Goal: Information Seeking & Learning: Find specific fact

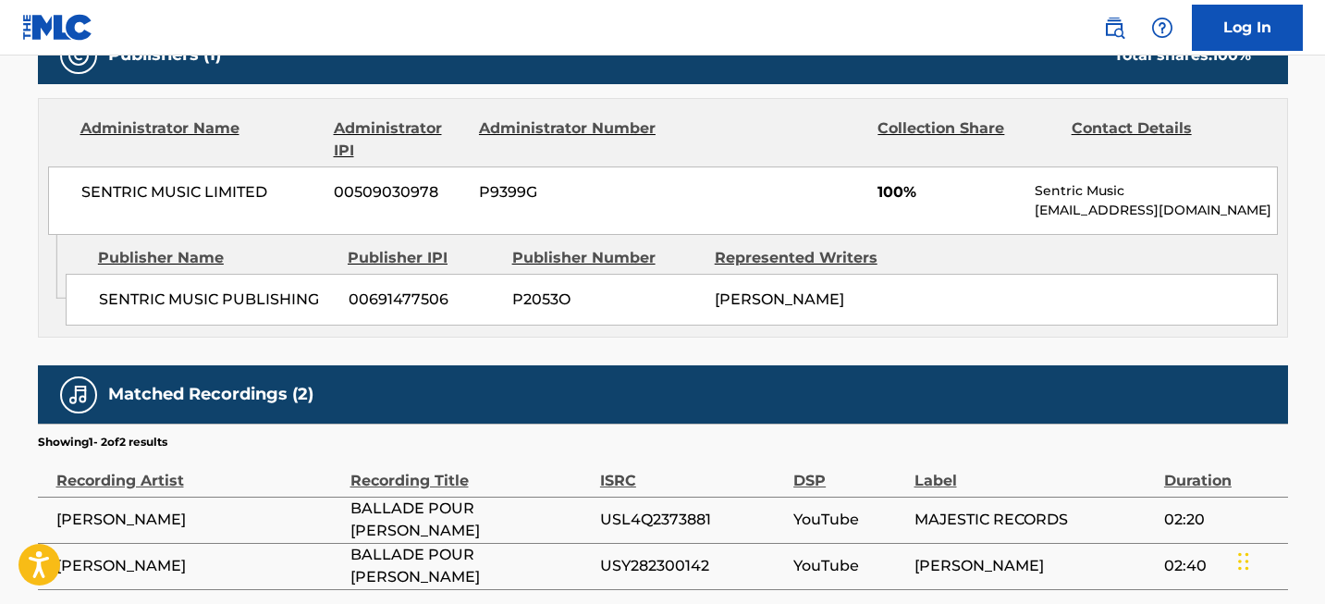
scroll to position [820, 0]
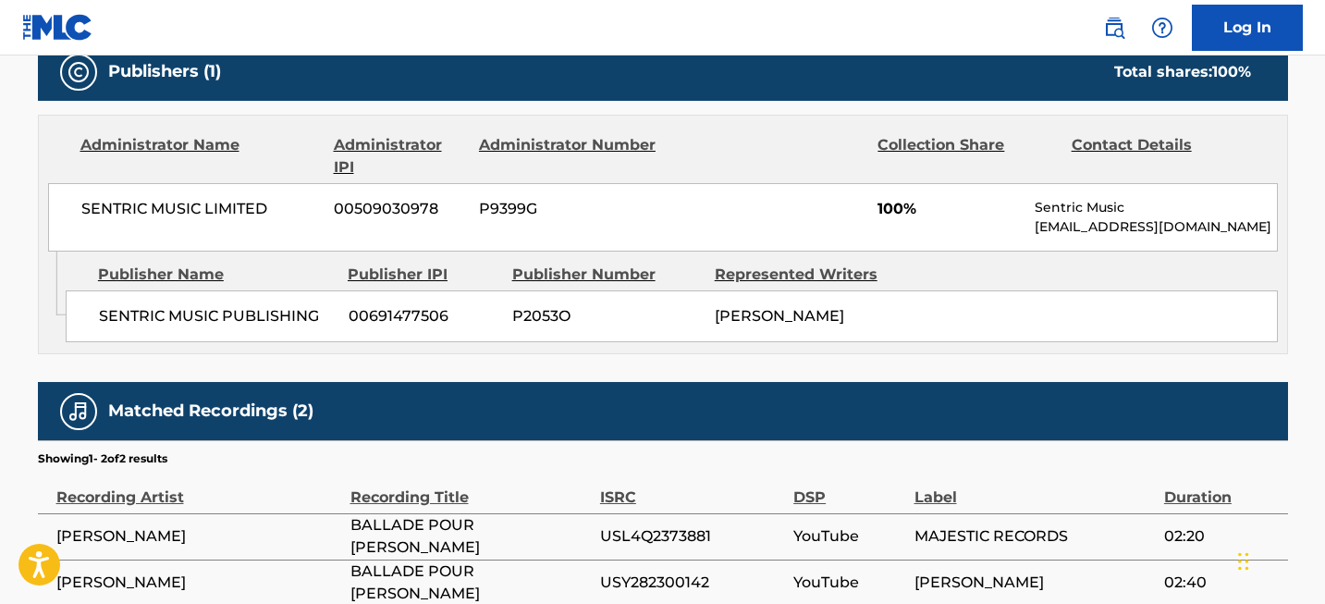
click at [129, 203] on span "SENTRIC MUSIC LIMITED" at bounding box center [200, 209] width 239 height 22
copy div "SENTRIC MUSIC LIMITED"
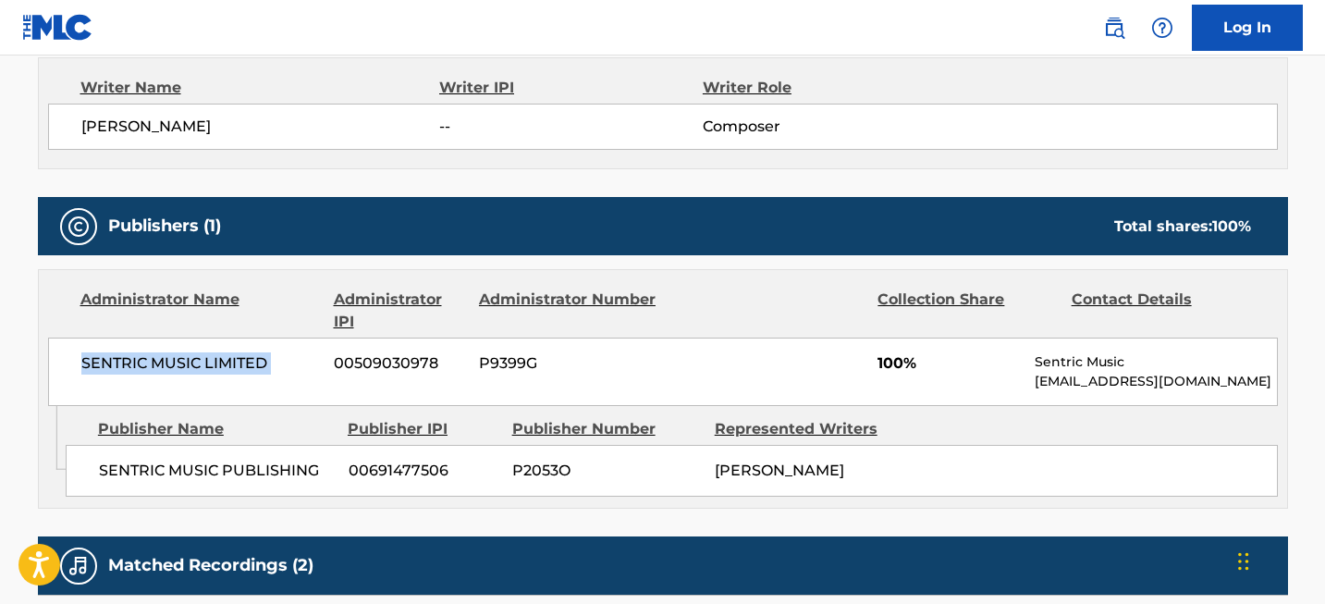
scroll to position [314, 0]
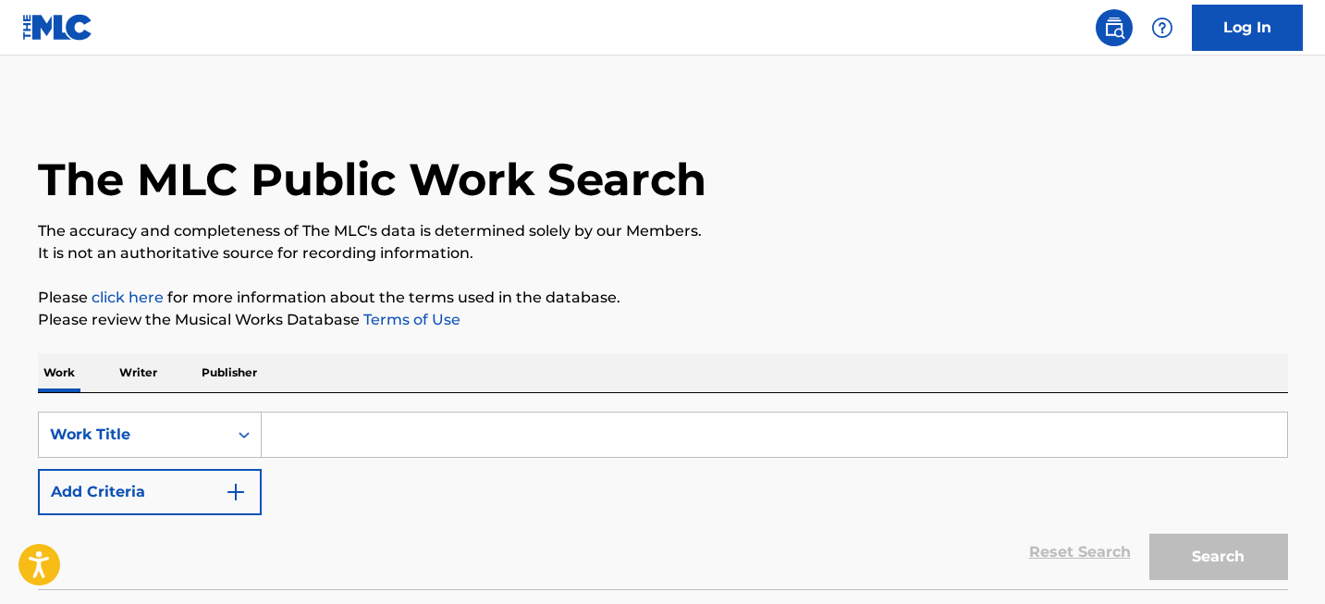
click at [334, 431] on input "Search Form" at bounding box center [774, 434] width 1025 height 44
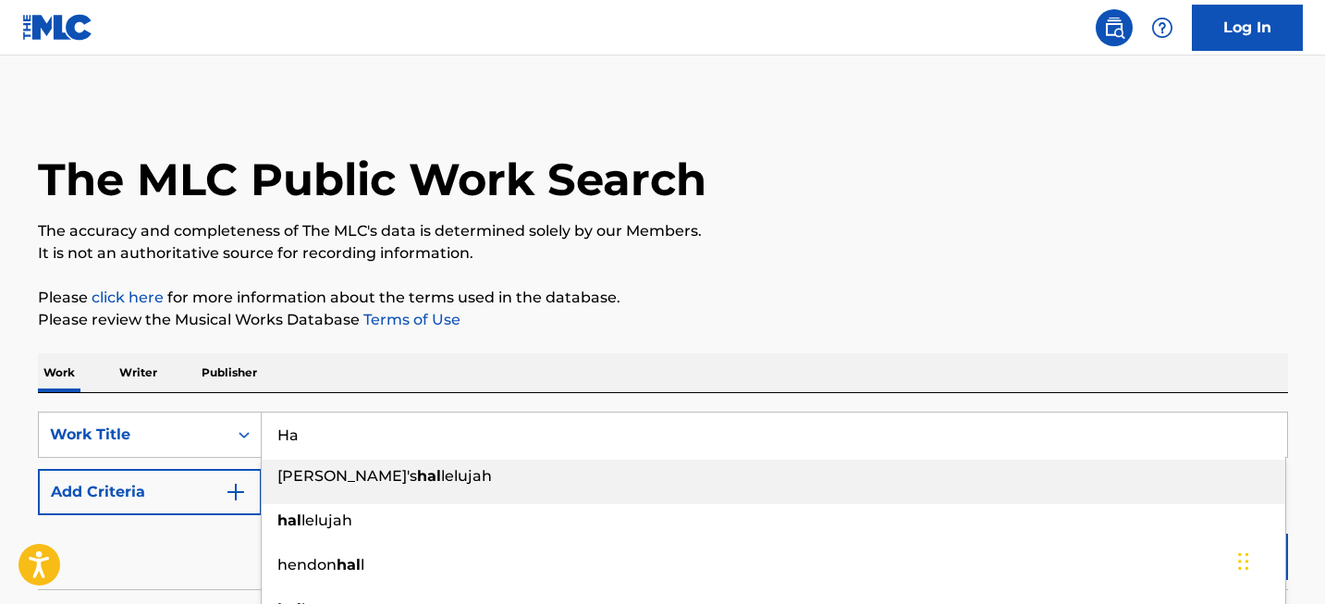
type input "H"
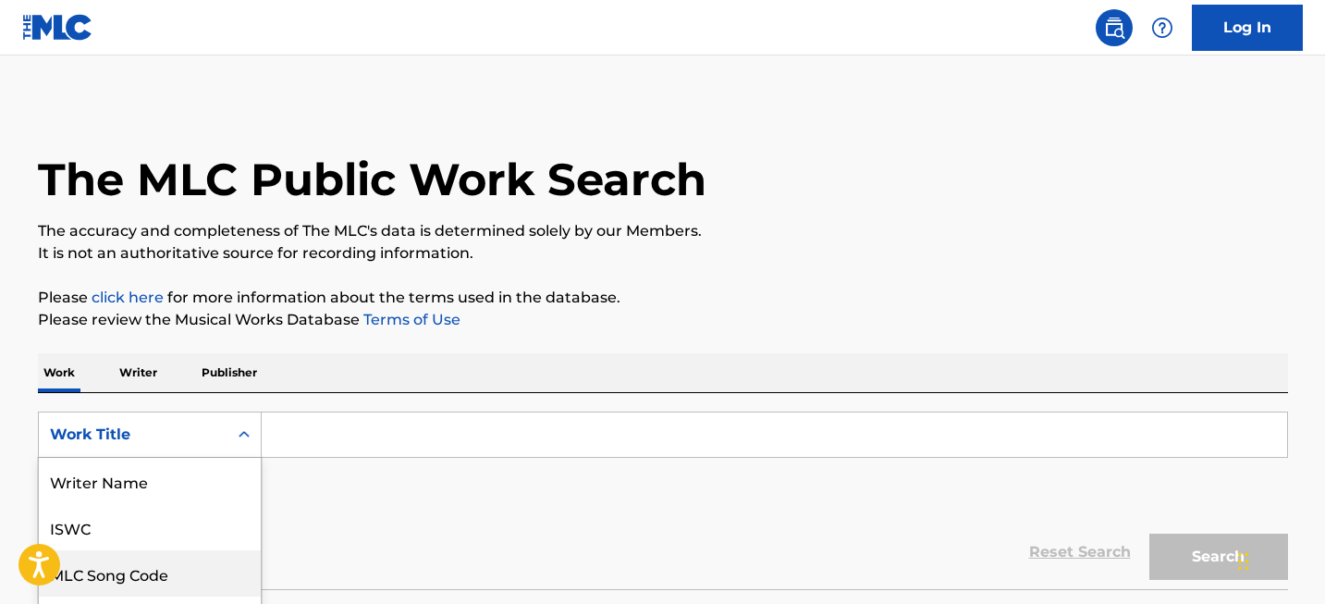
click at [226, 423] on div "MLC Song Code, 3 of 8. 8 results available. Use Up and Down to choose options, …" at bounding box center [150, 434] width 224 height 46
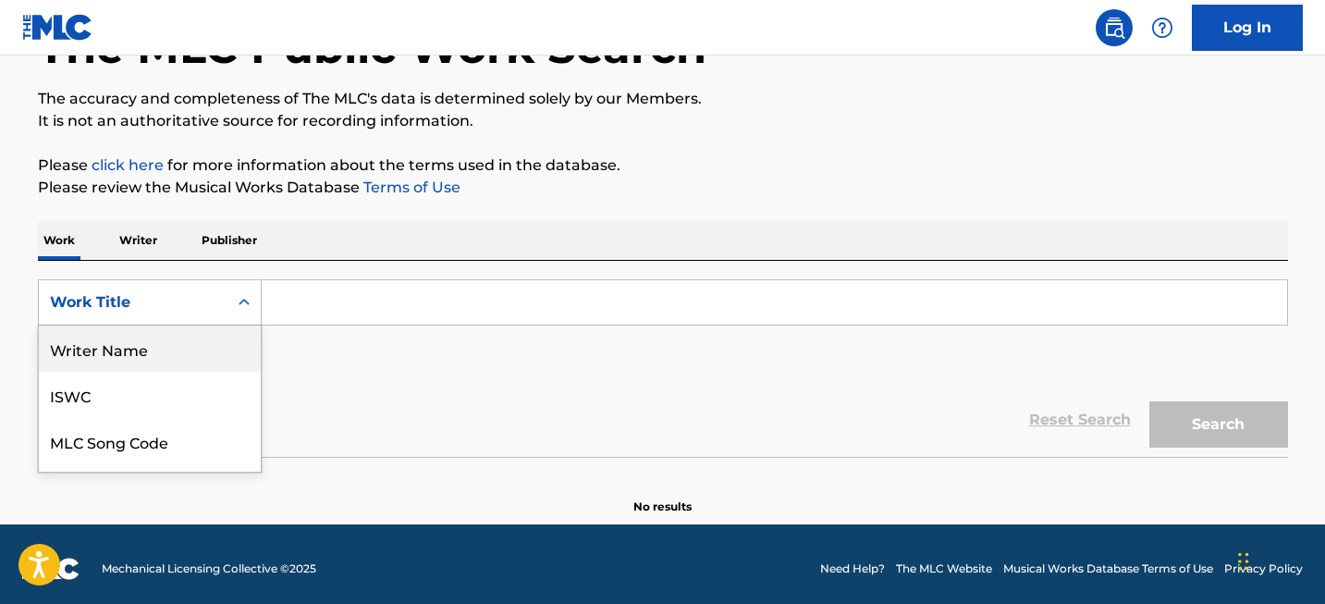
click at [160, 361] on div "Writer Name" at bounding box center [150, 348] width 222 height 46
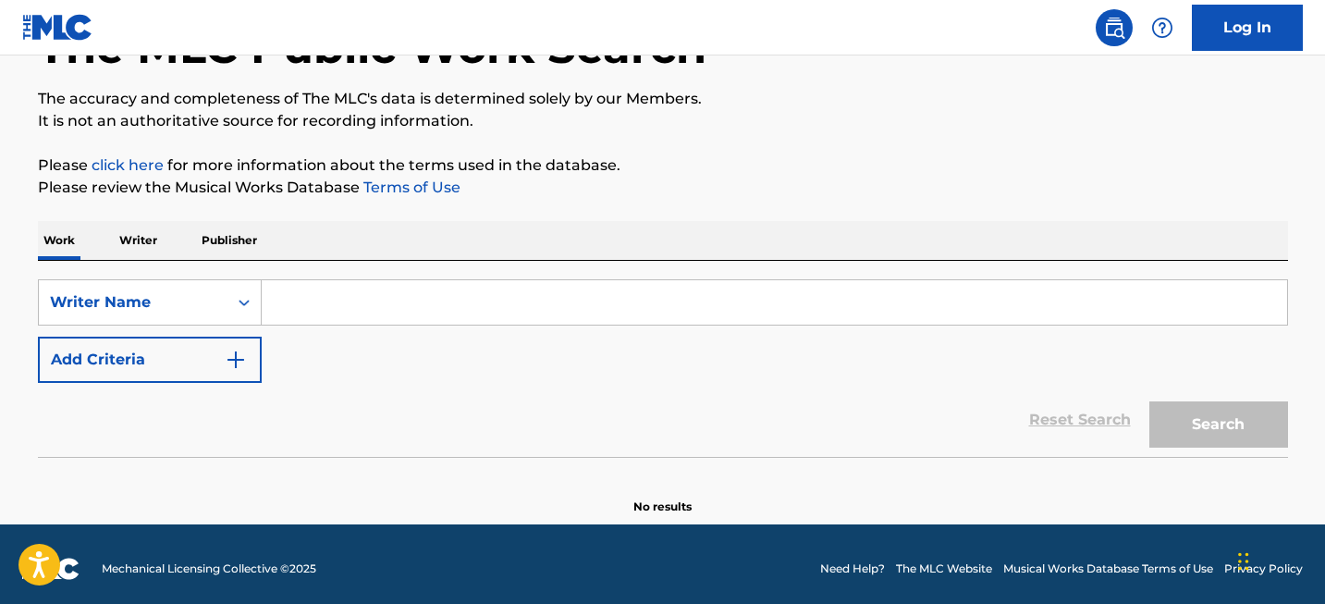
click at [337, 319] on input "Search Form" at bounding box center [774, 302] width 1025 height 44
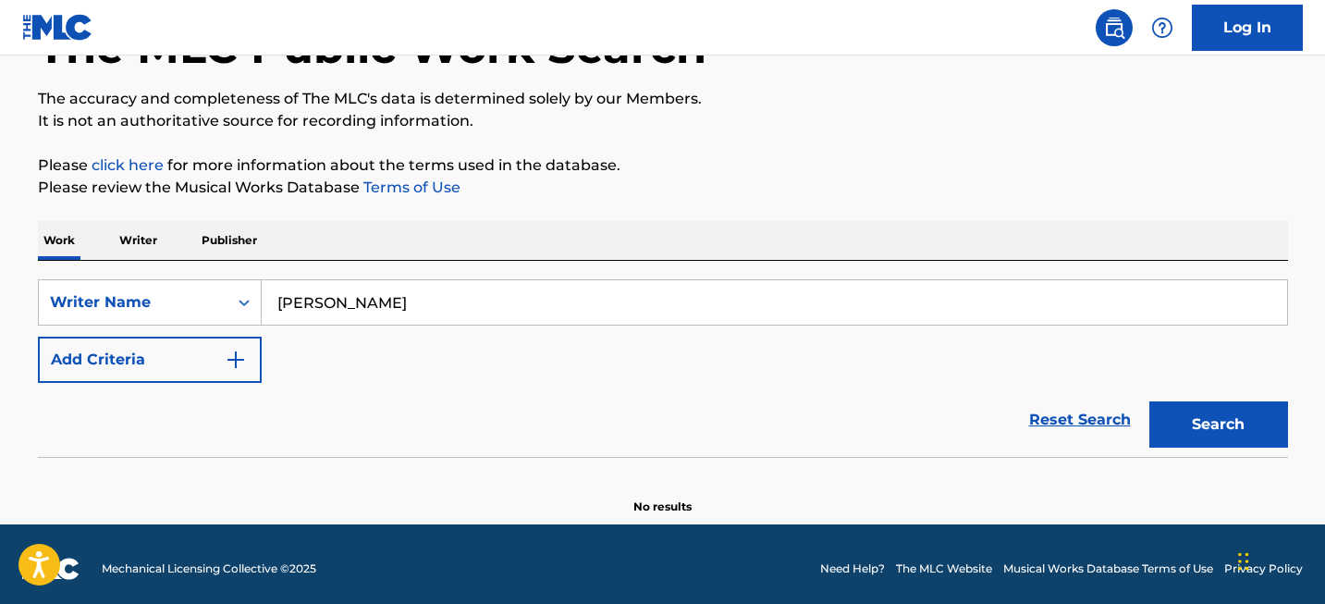
type input "Leonard Cohen"
click at [1178, 421] on button "Search" at bounding box center [1218, 424] width 139 height 46
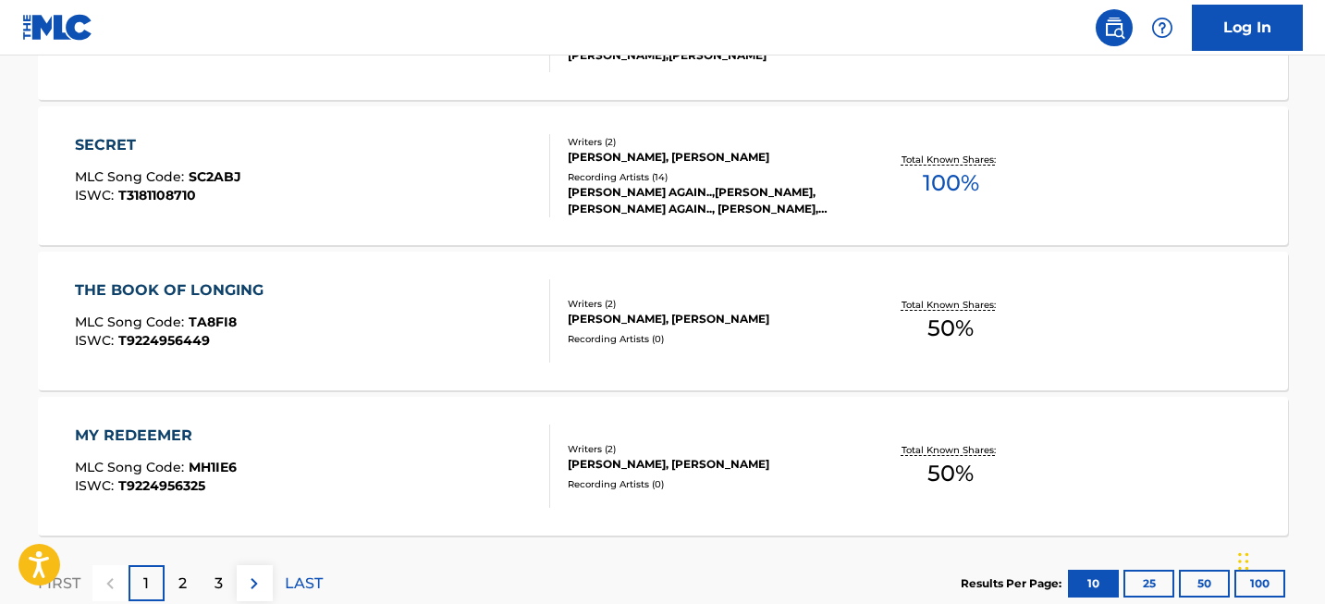
scroll to position [1606, 0]
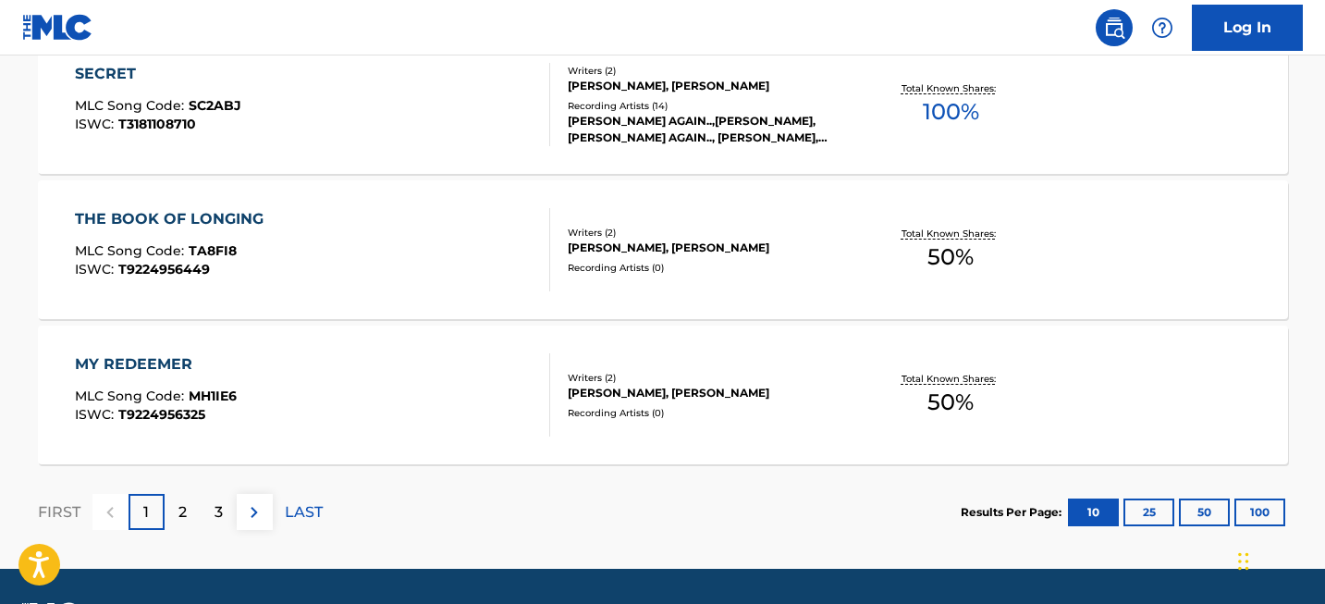
click at [1268, 496] on div "Results Per Page: 10 25 50 100" at bounding box center [1124, 512] width 327 height 87
click at [1254, 507] on button "100" at bounding box center [1259, 512] width 51 height 28
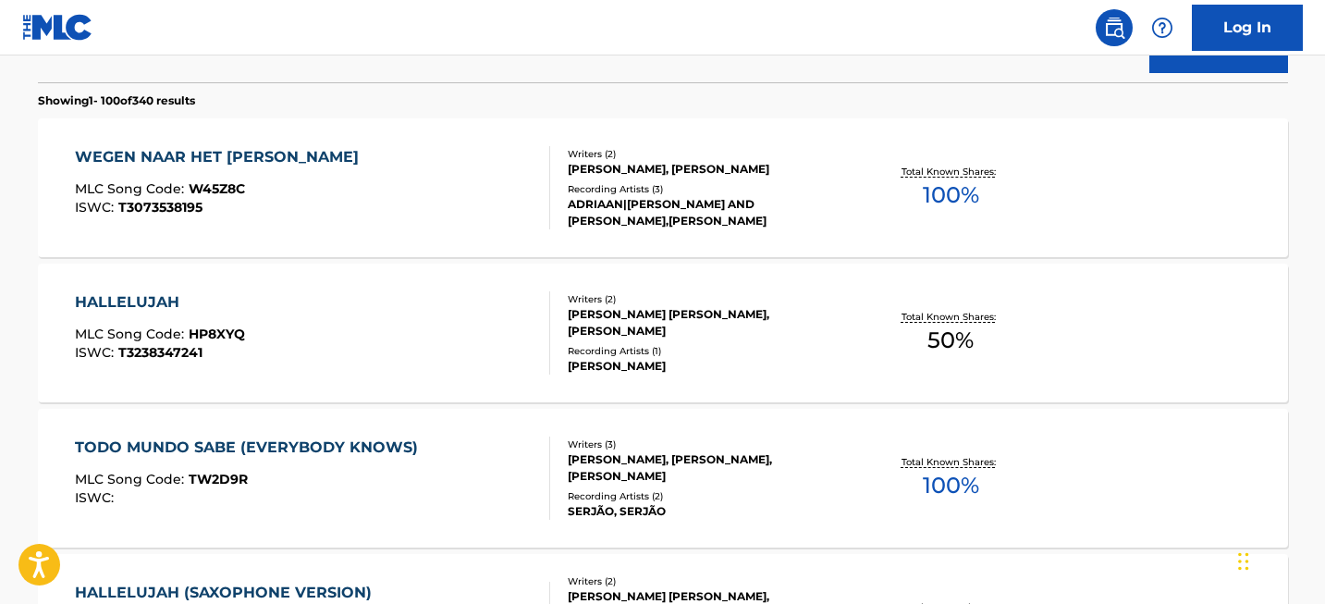
scroll to position [6167, 0]
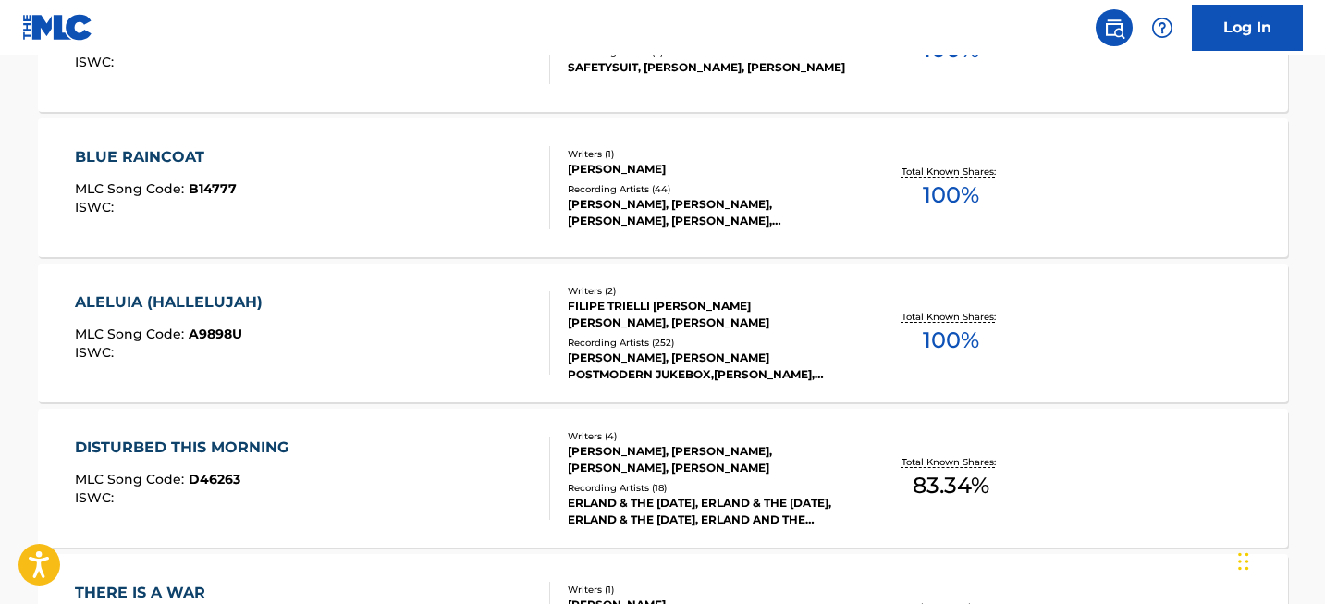
click at [268, 286] on div "ALELUIA (HALLELUJAH) MLC Song Code : A9898U ISWC : Writers ( 2 ) FILIPE TRIELLI…" at bounding box center [663, 332] width 1250 height 139
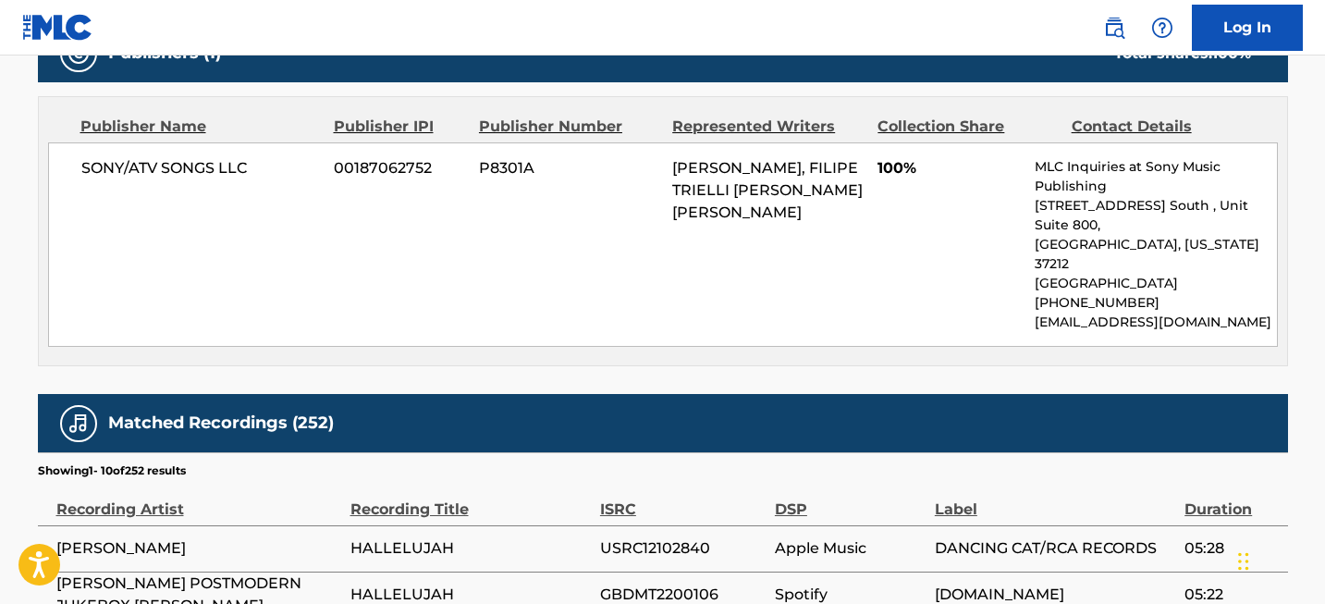
scroll to position [877, 0]
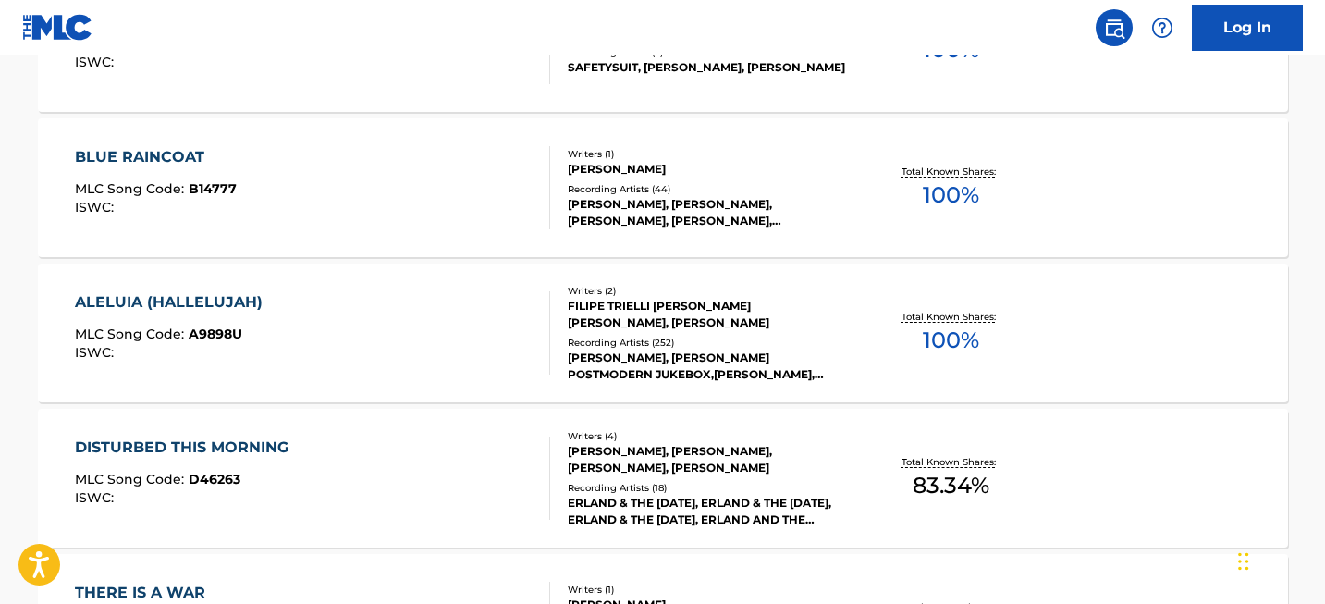
scroll to position [8780, 0]
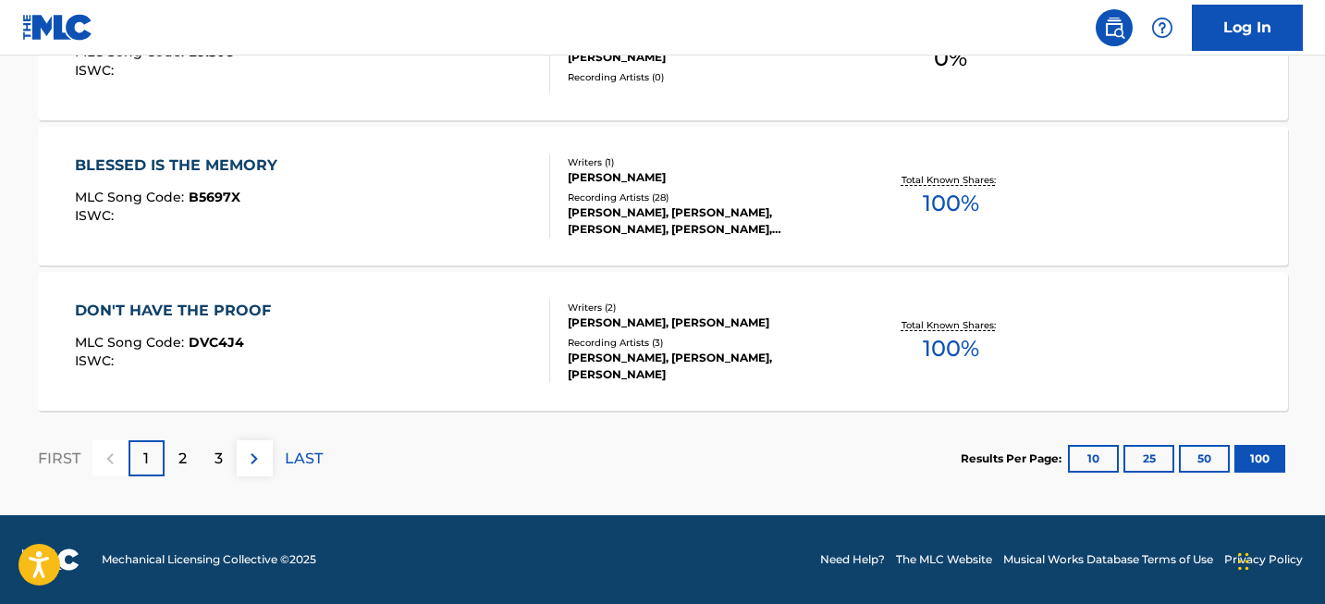
click at [178, 448] on p "2" at bounding box center [182, 458] width 8 height 22
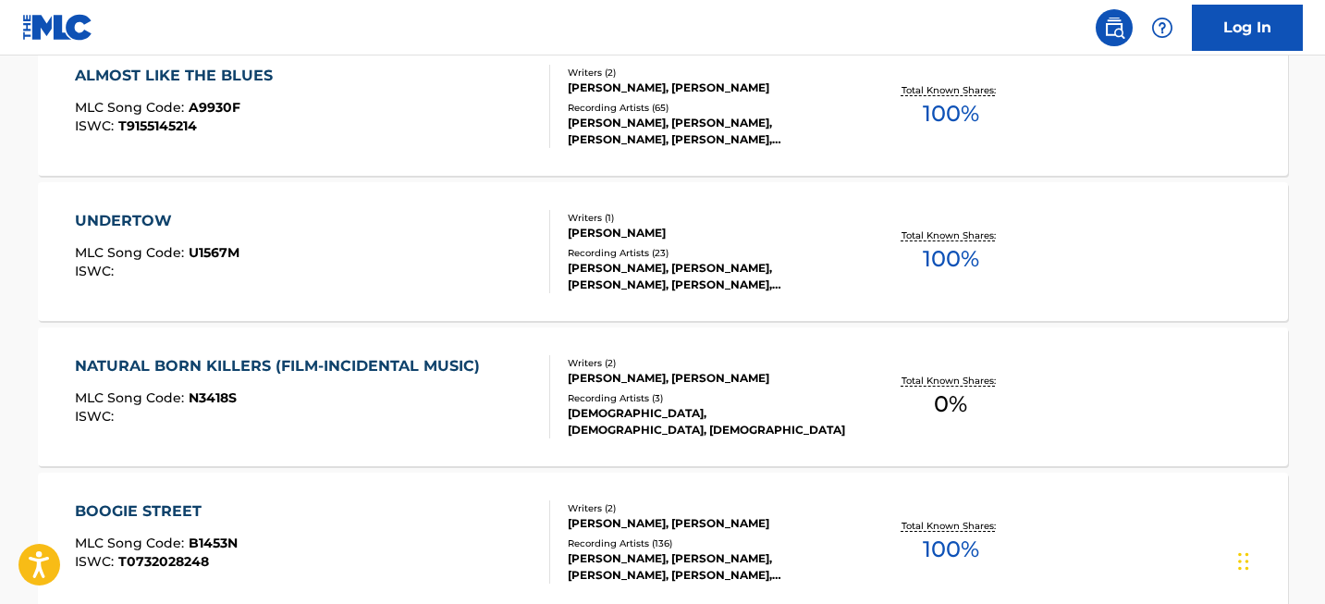
scroll to position [13636, 0]
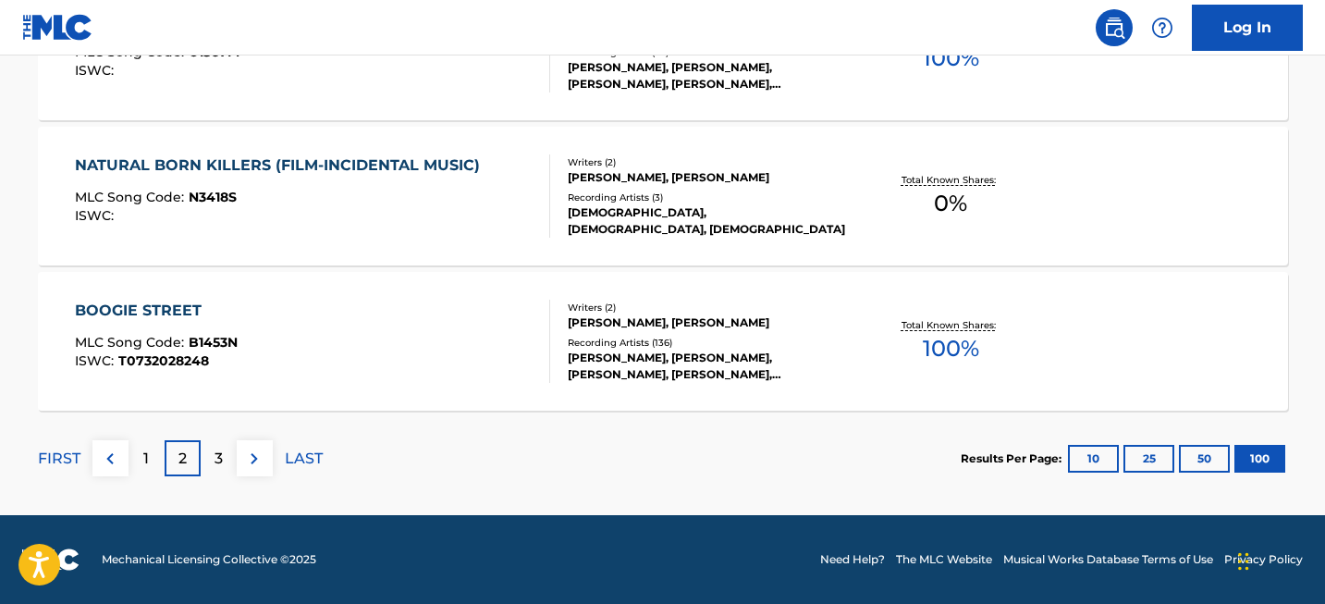
click at [212, 459] on div "3" at bounding box center [219, 458] width 36 height 36
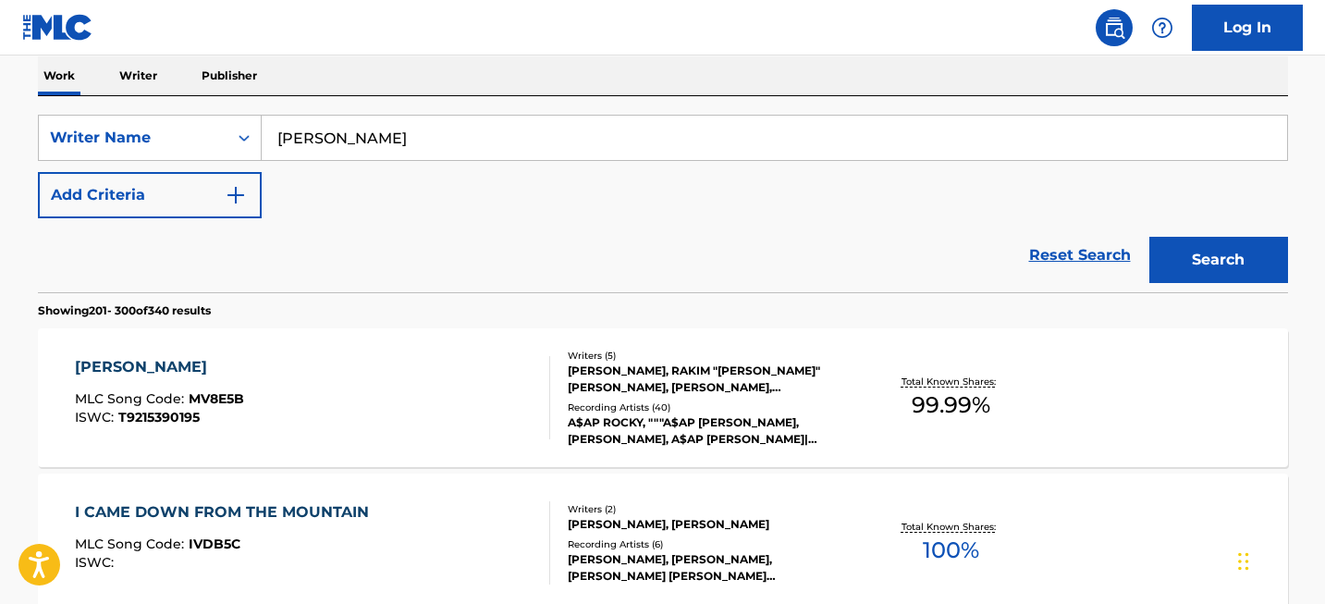
scroll to position [0, 0]
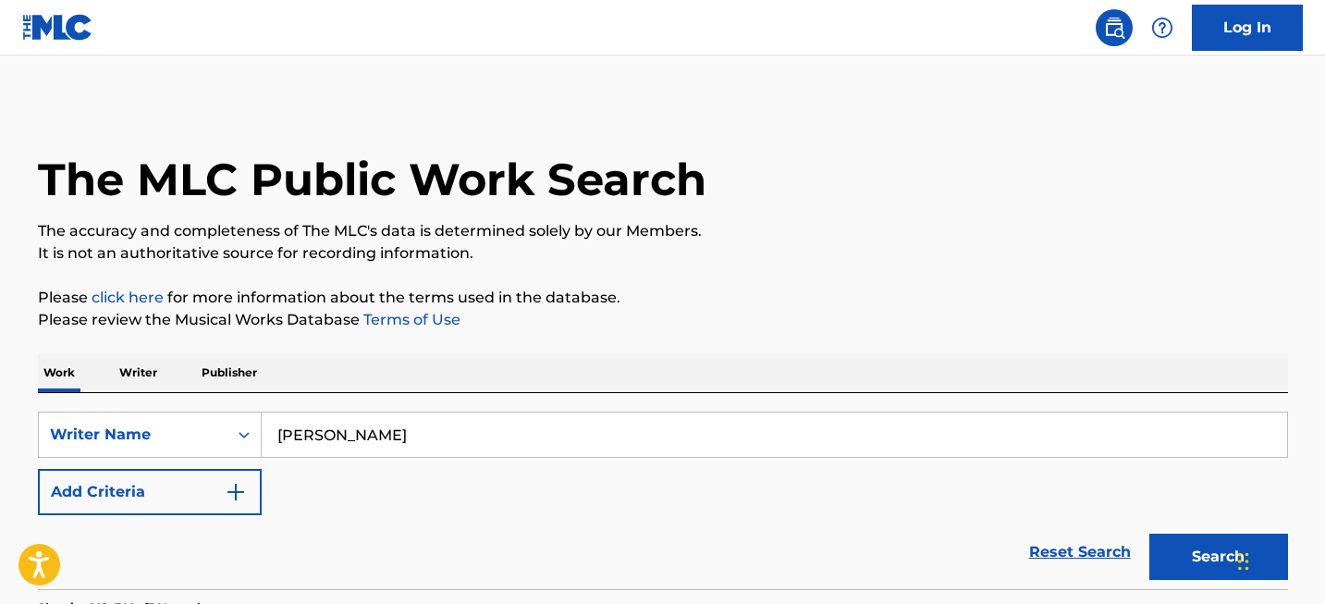
click at [373, 424] on input "Leonard Cohen" at bounding box center [774, 434] width 1025 height 44
click at [1149, 533] on button "Search" at bounding box center [1218, 556] width 139 height 46
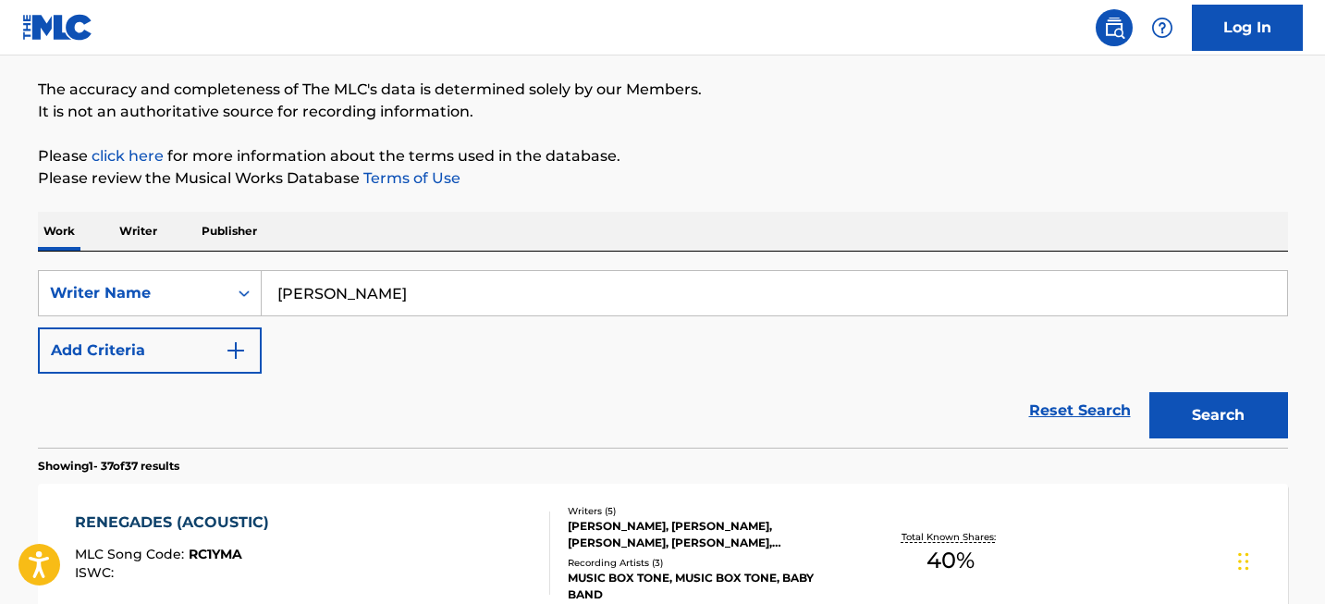
scroll to position [142, 0]
click at [409, 288] on input "Ed Sheeran" at bounding box center [774, 292] width 1025 height 44
paste input "ward Christopher"
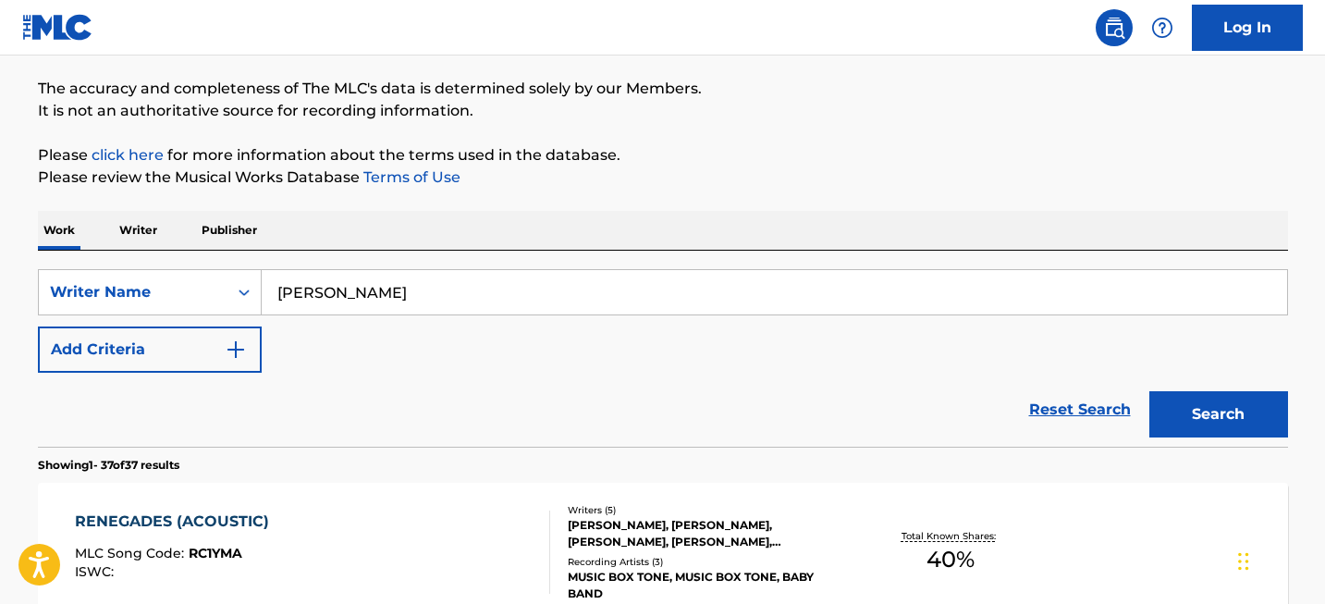
type input "Edward Christopher Sheeran"
click at [1215, 403] on button "Search" at bounding box center [1218, 414] width 139 height 46
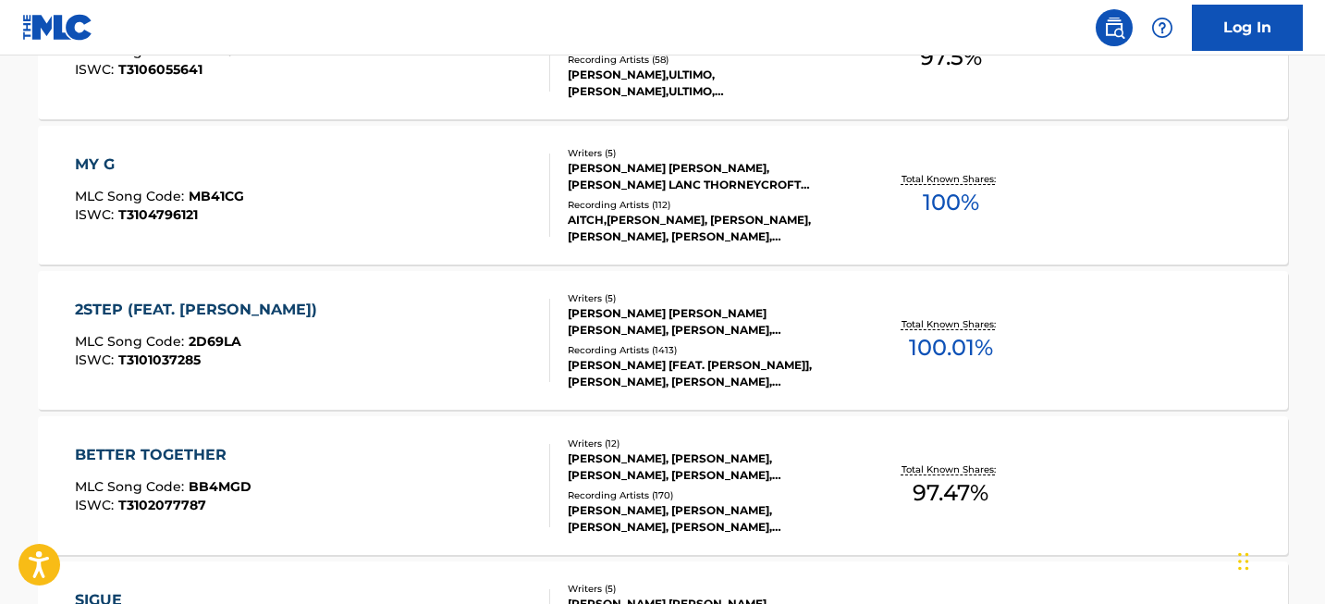
scroll to position [14722, 0]
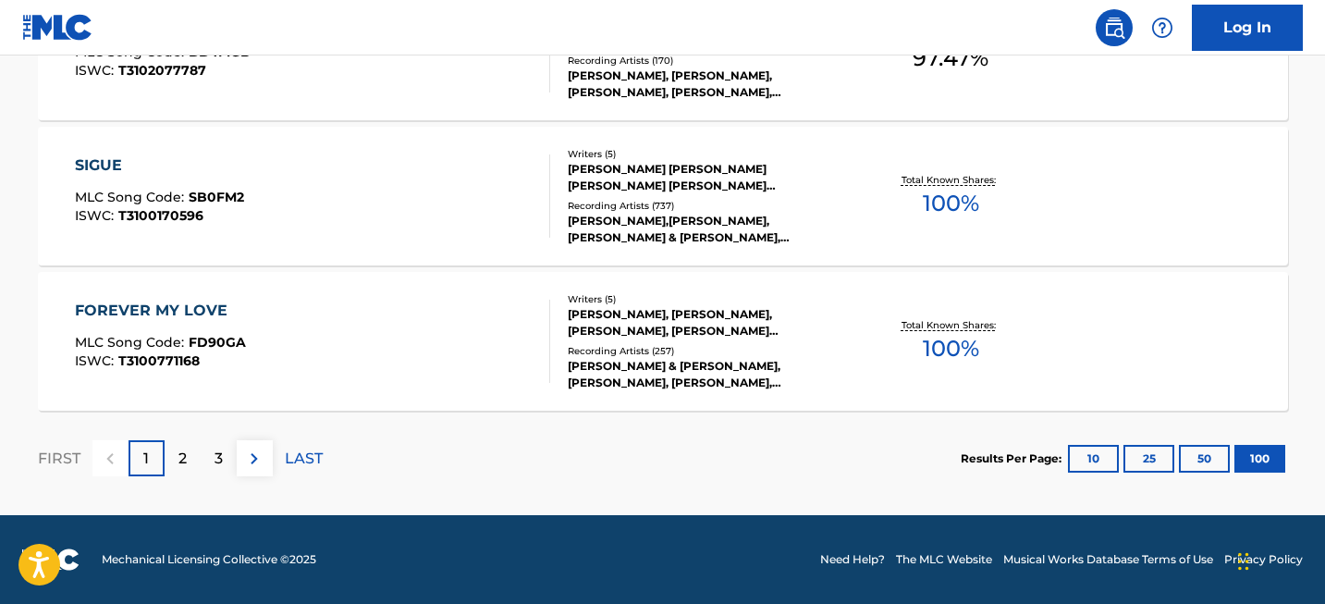
click at [183, 466] on p "2" at bounding box center [182, 458] width 8 height 22
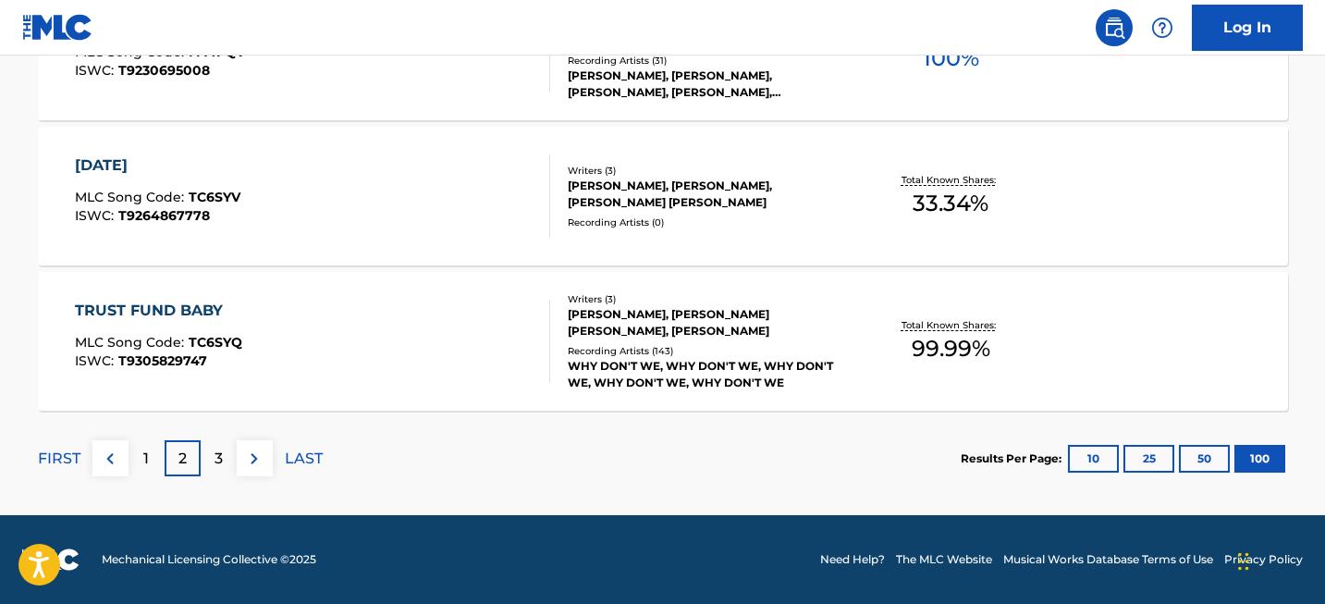
click at [219, 450] on p "3" at bounding box center [218, 458] width 8 height 22
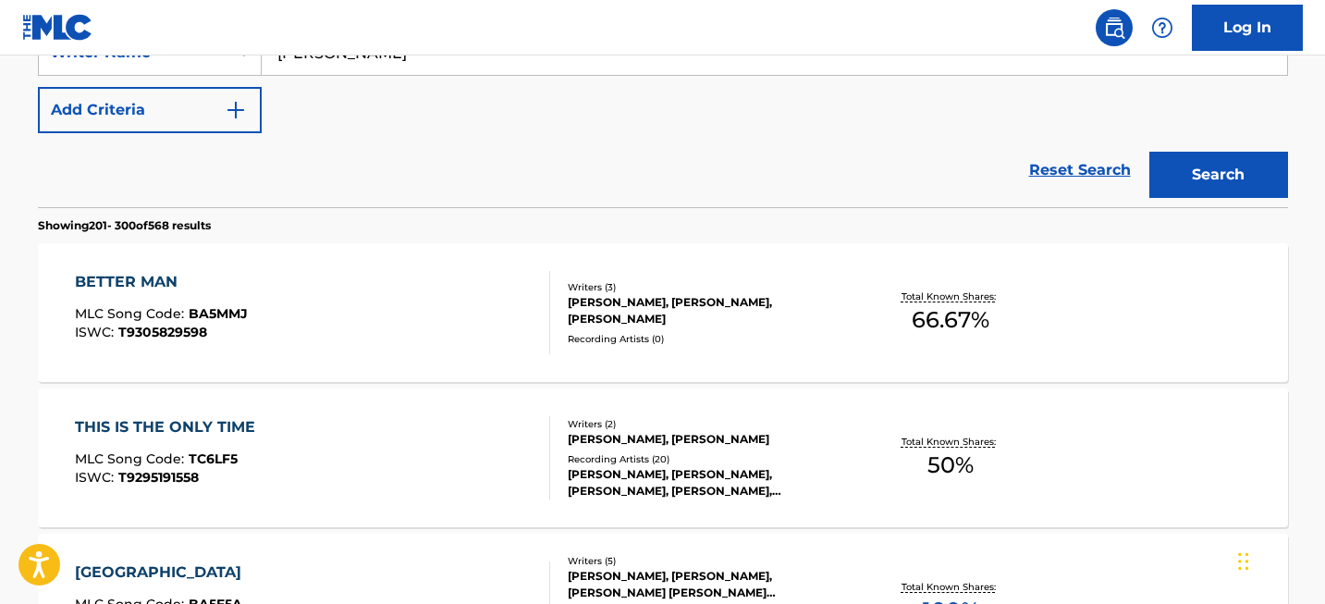
scroll to position [4861, 0]
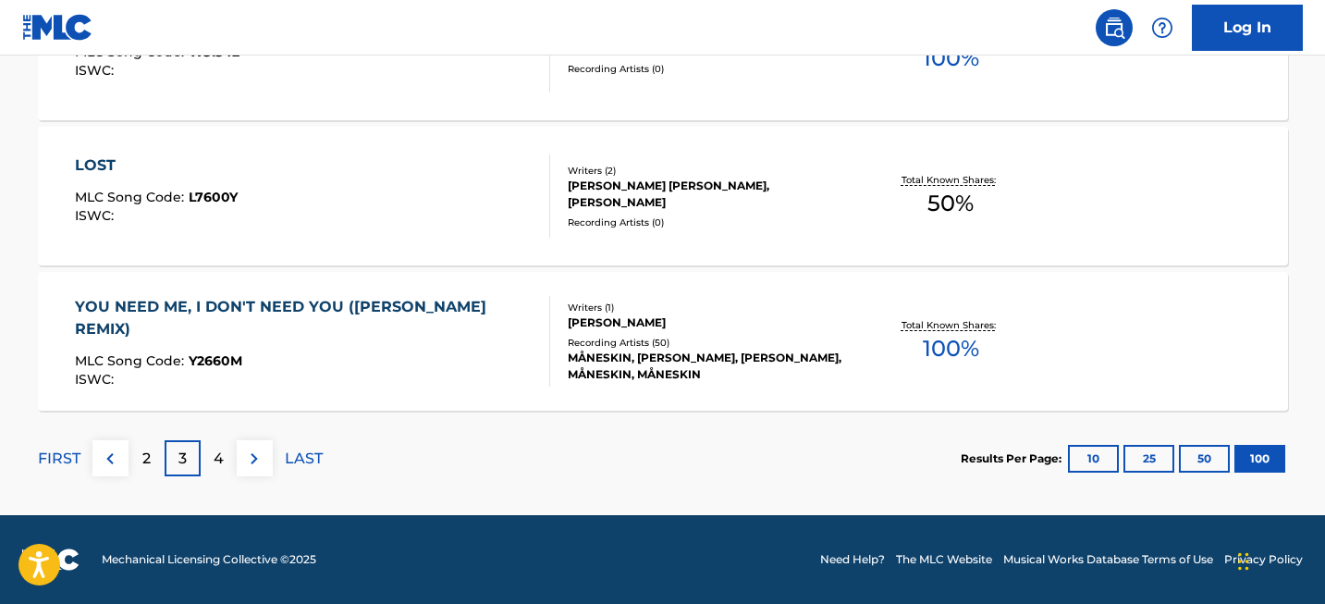
click at [210, 466] on div "4" at bounding box center [219, 458] width 36 height 36
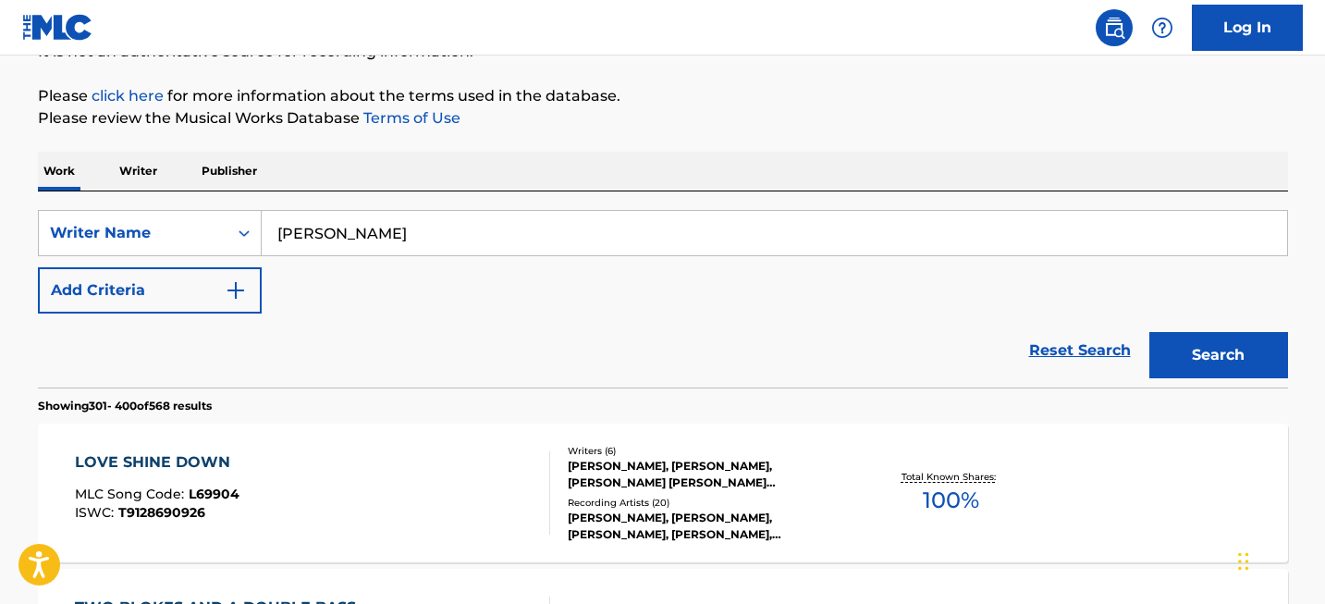
scroll to position [14722, 0]
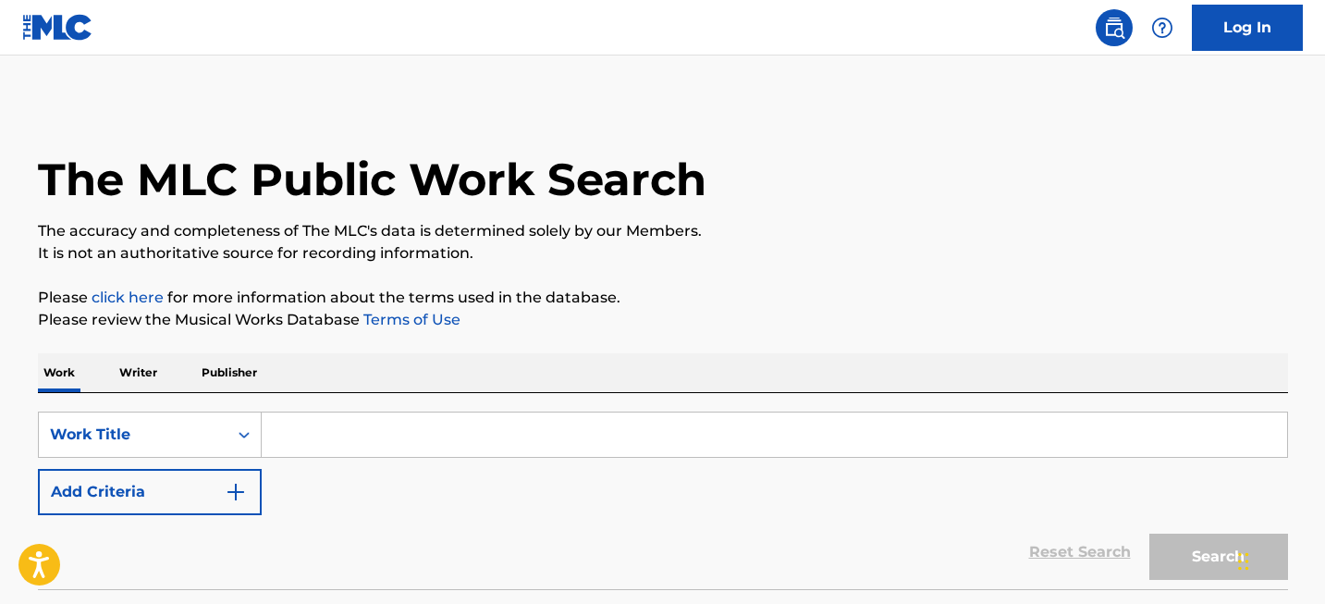
click at [409, 440] on input "Search Form" at bounding box center [774, 434] width 1025 height 44
paste input "Let It Go"
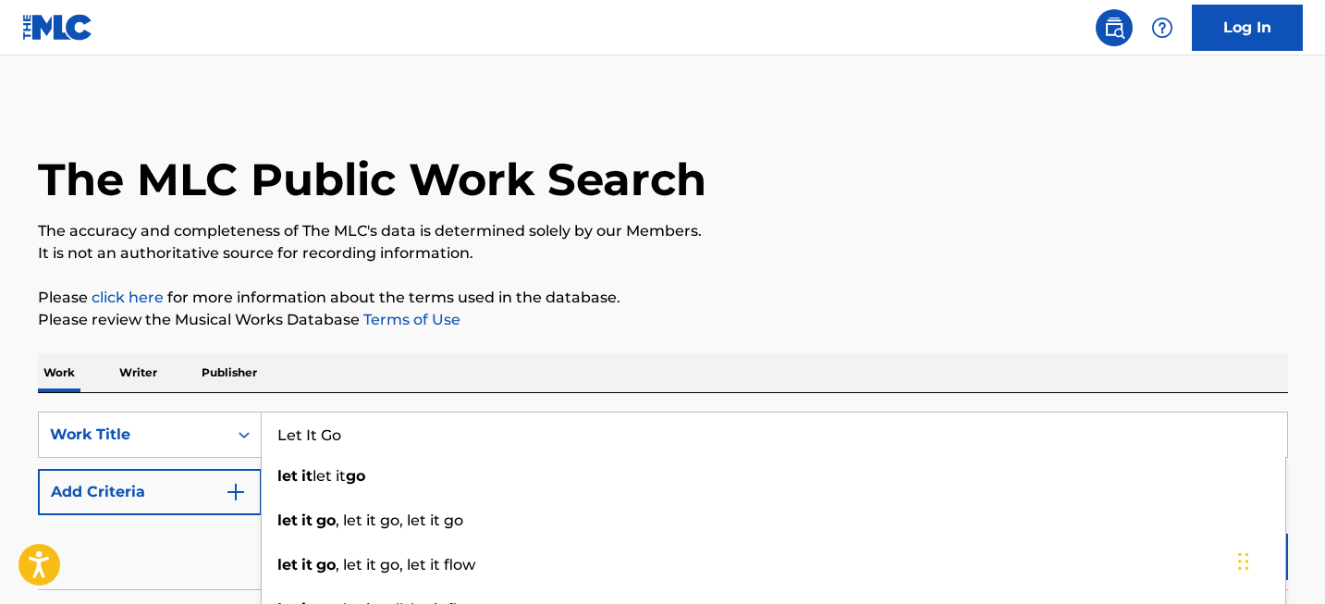
type input "Let It Go"
click at [944, 315] on p "Please review the Musical Works Database Terms of Use" at bounding box center [663, 320] width 1250 height 22
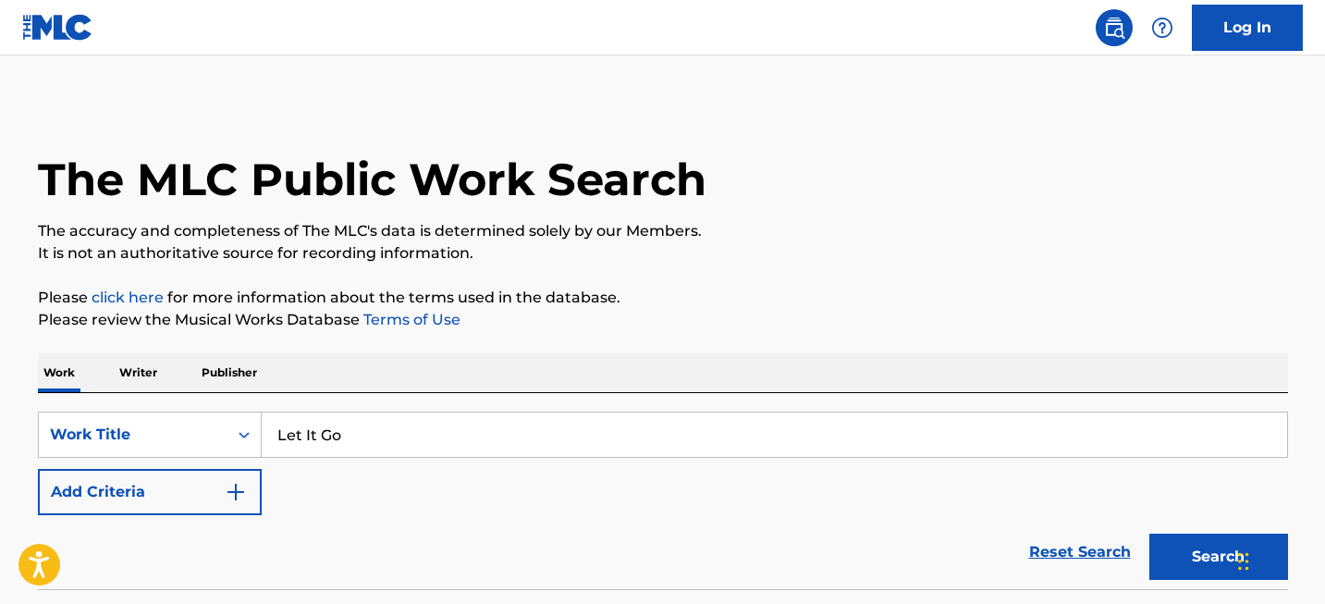
scroll to position [141, 0]
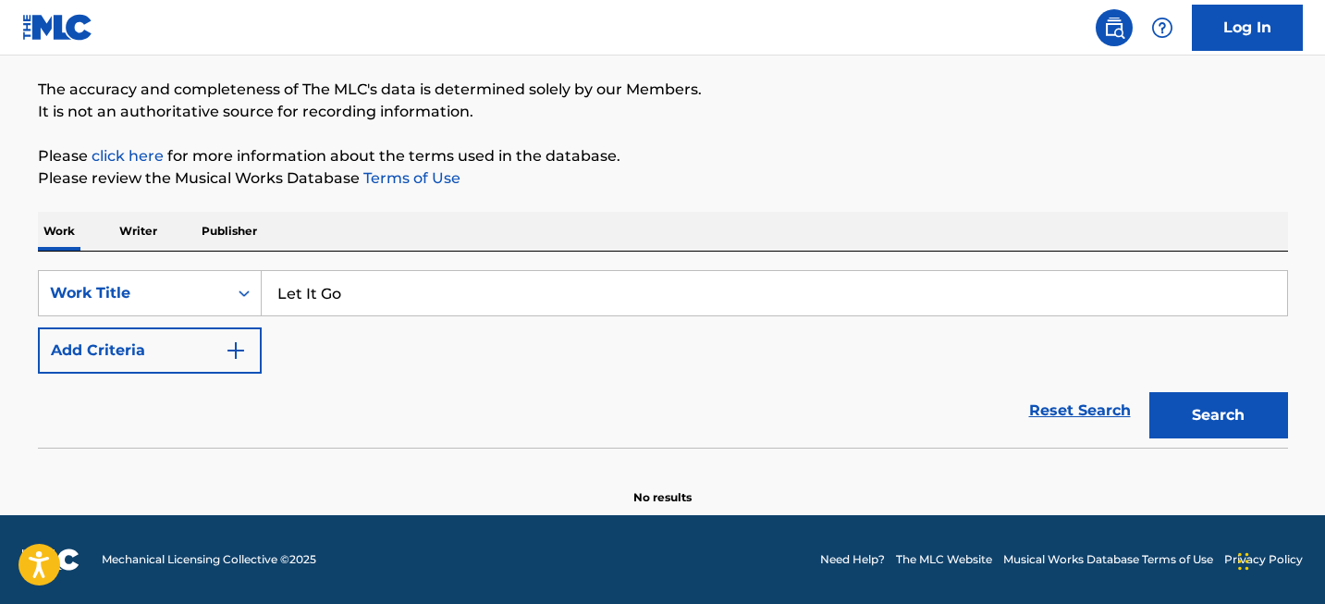
click at [546, 300] on input "Let It Go" at bounding box center [774, 293] width 1025 height 44
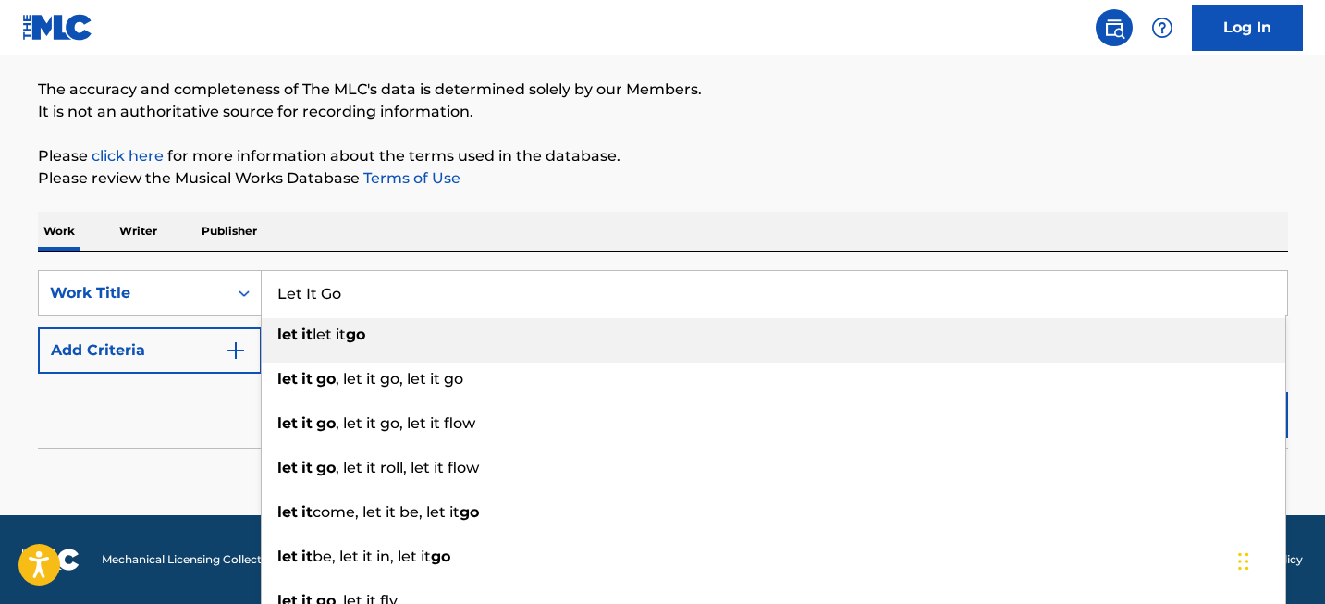
click at [685, 186] on p "Please review the Musical Works Database Terms of Use" at bounding box center [663, 178] width 1250 height 22
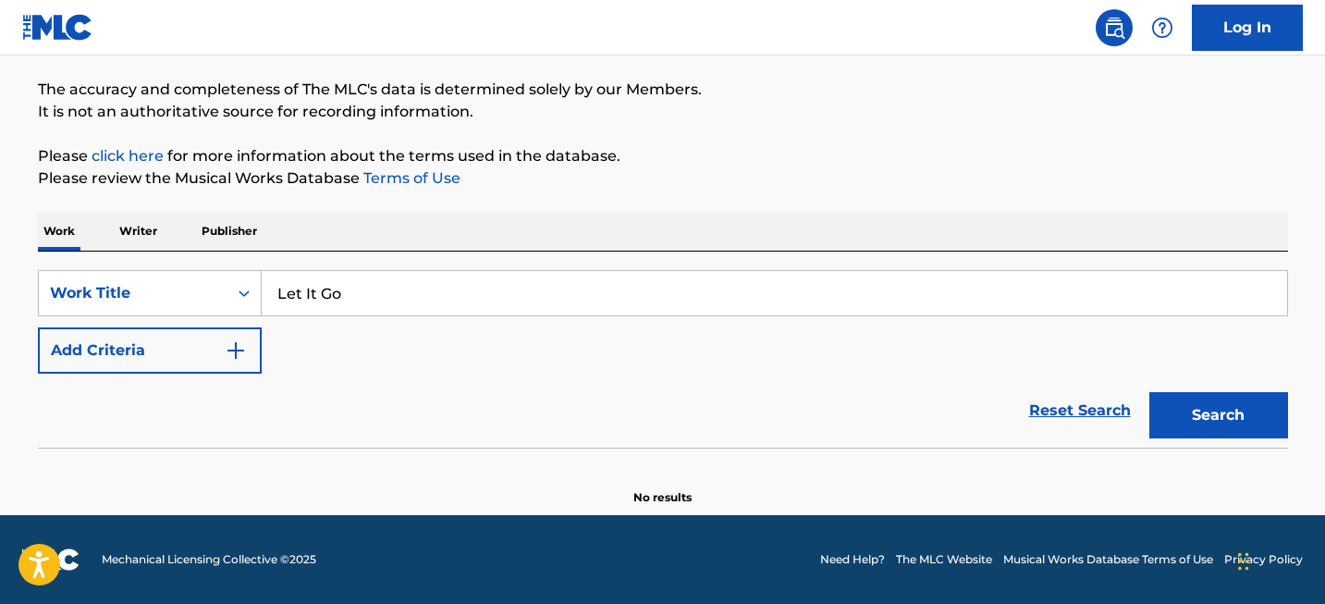
click at [1208, 413] on button "Search" at bounding box center [1218, 415] width 139 height 46
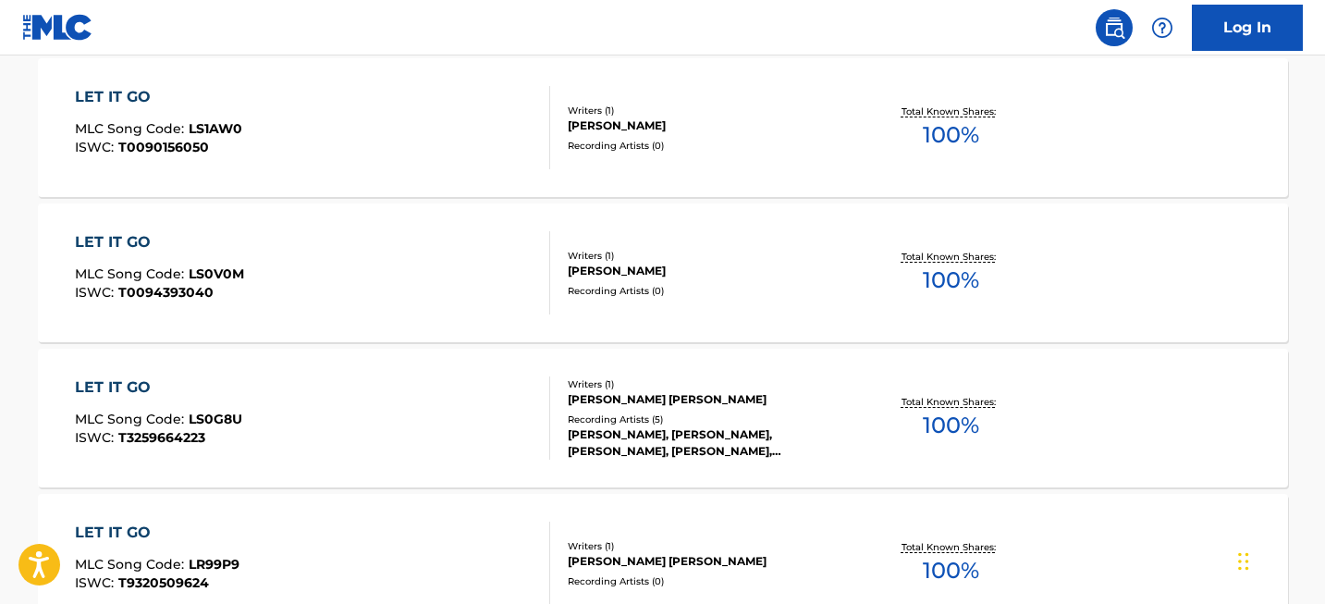
scroll to position [1659, 0]
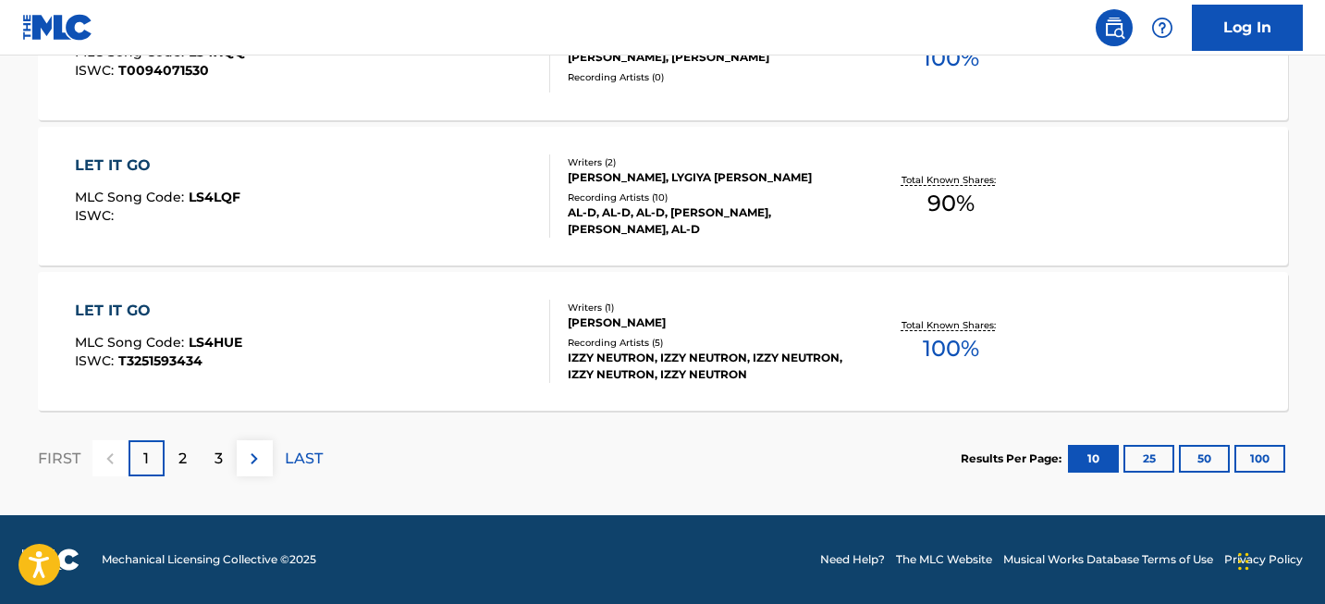
click at [1255, 464] on button "100" at bounding box center [1259, 459] width 51 height 28
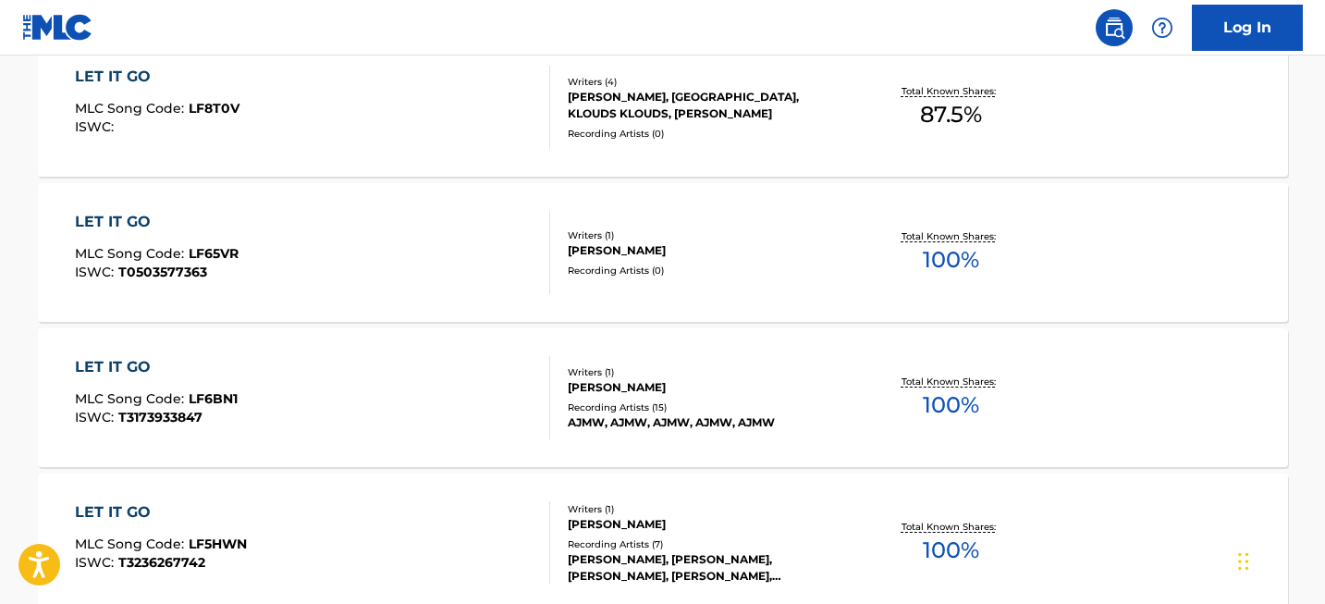
scroll to position [14722, 0]
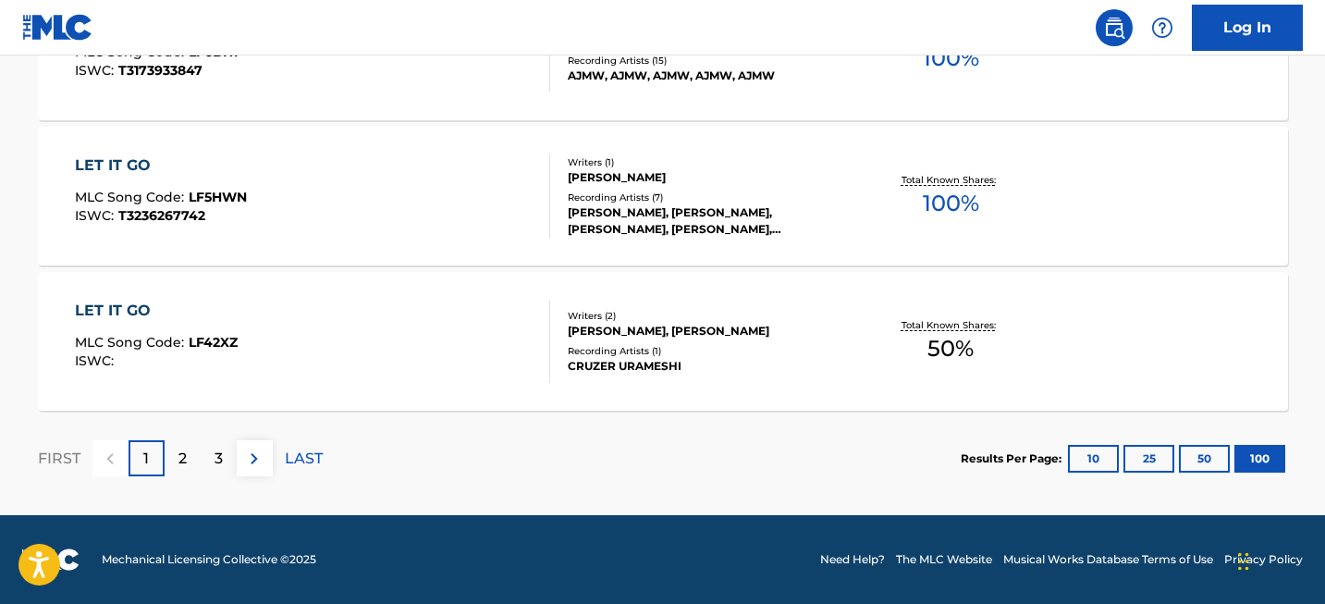
click at [188, 458] on div "2" at bounding box center [183, 458] width 36 height 36
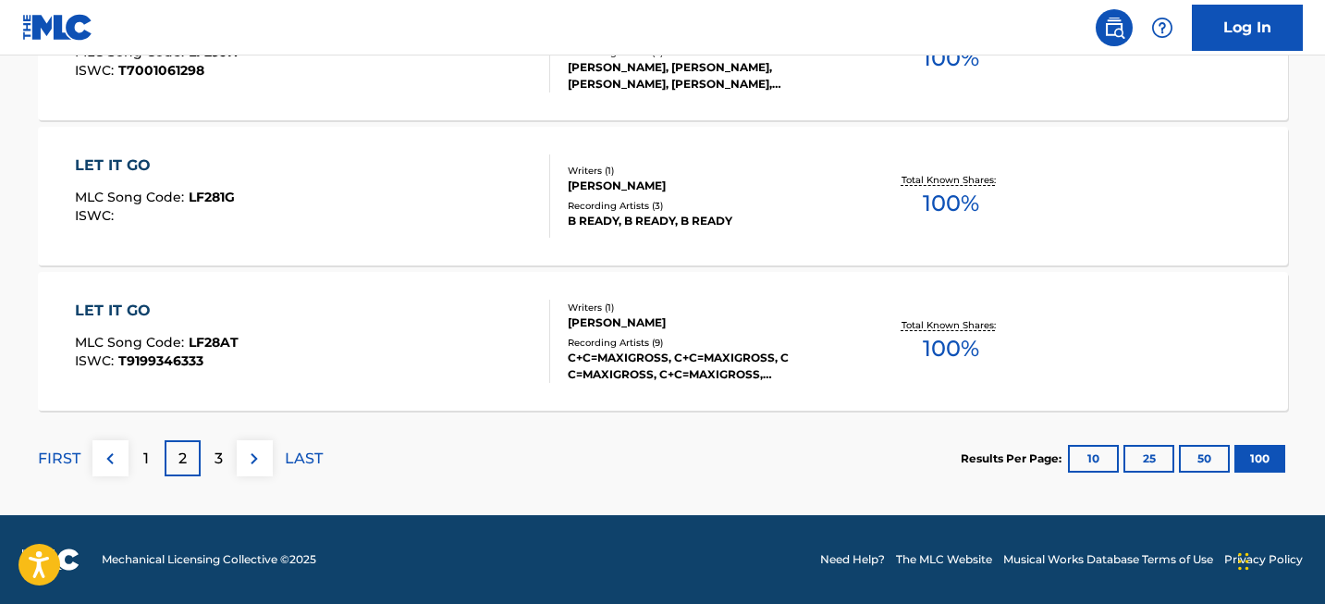
click at [217, 440] on div "3" at bounding box center [219, 458] width 36 height 36
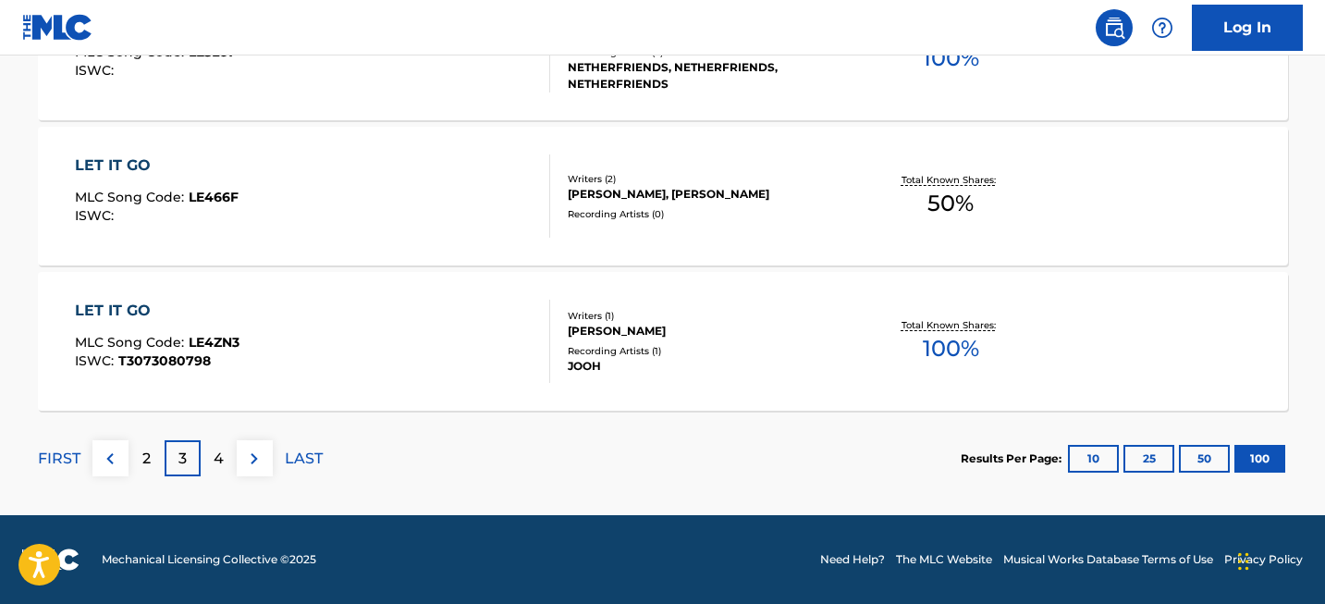
click at [207, 458] on div "4" at bounding box center [219, 458] width 36 height 36
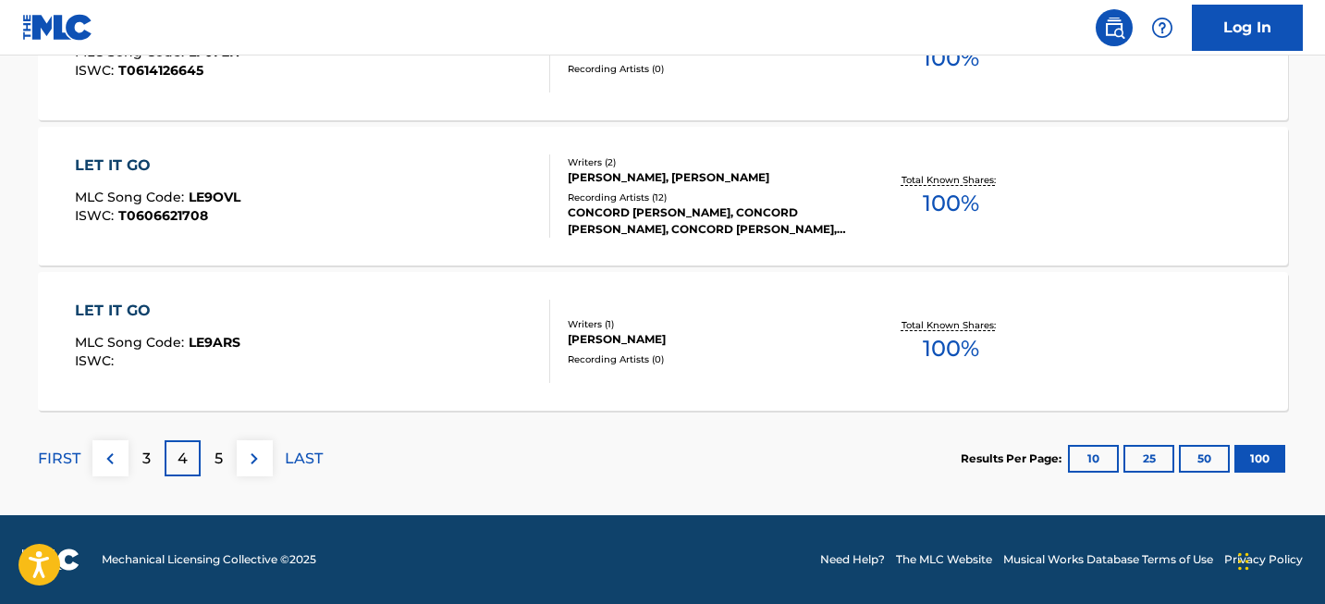
click at [224, 455] on div "5" at bounding box center [219, 458] width 36 height 36
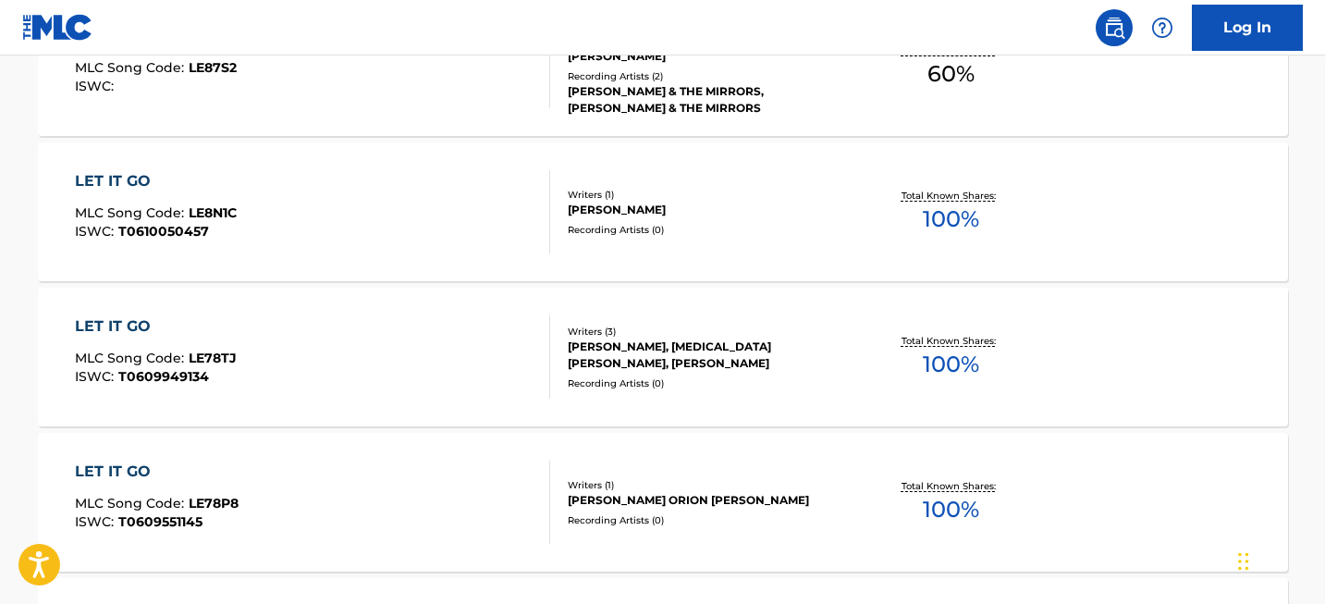
scroll to position [0, 0]
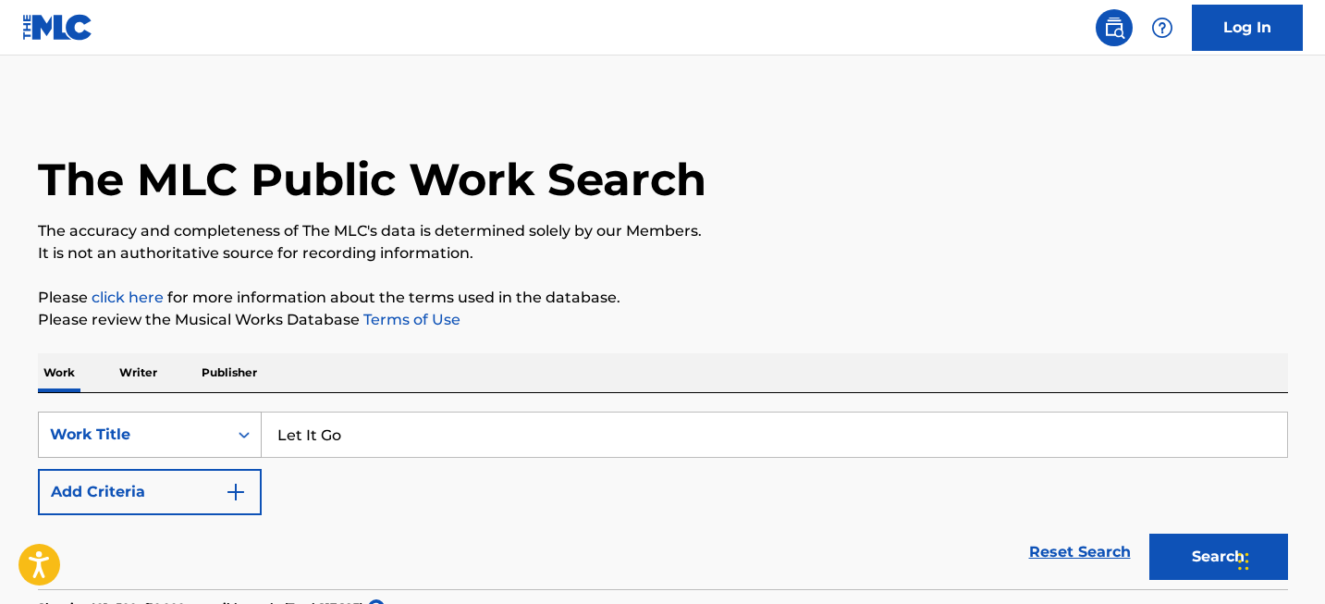
click at [192, 421] on div "Work Title" at bounding box center [150, 434] width 224 height 46
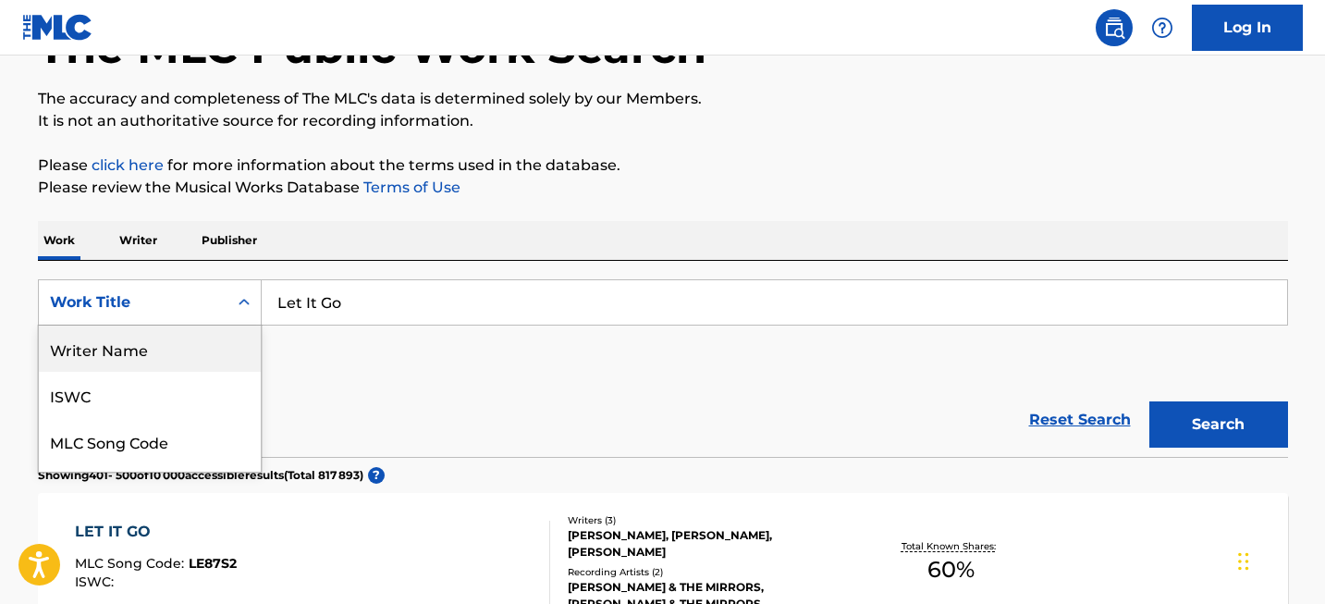
click at [154, 344] on div "Writer Name" at bounding box center [150, 348] width 222 height 46
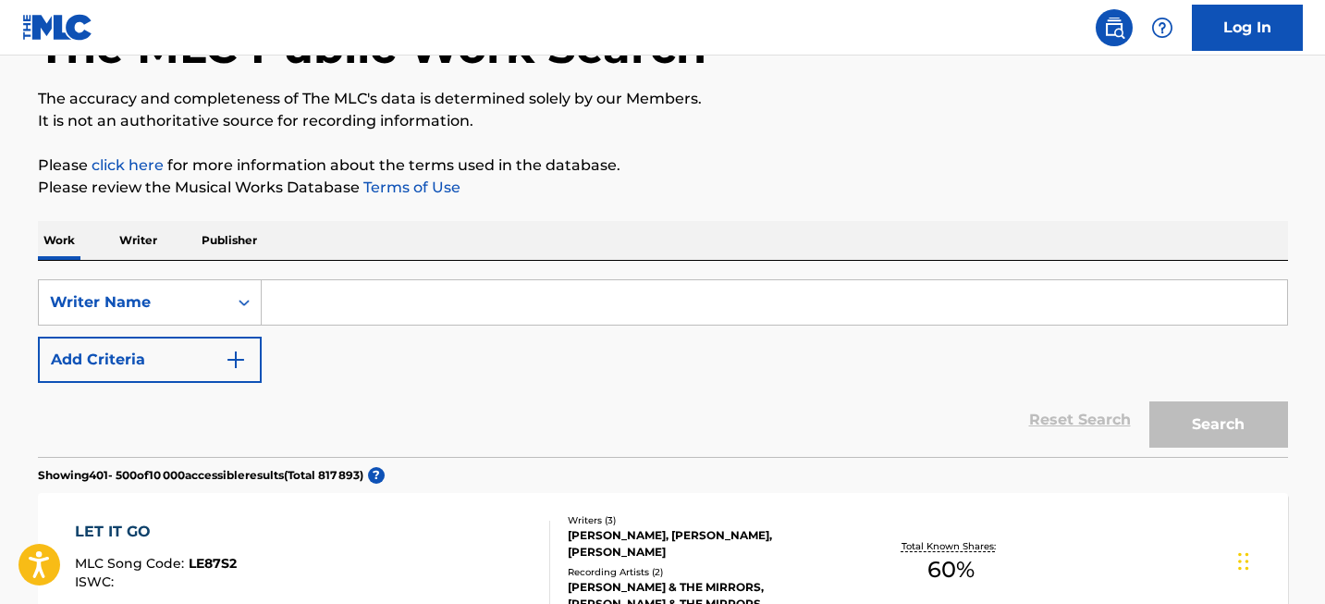
click at [326, 310] on input "Search Form" at bounding box center [774, 302] width 1025 height 44
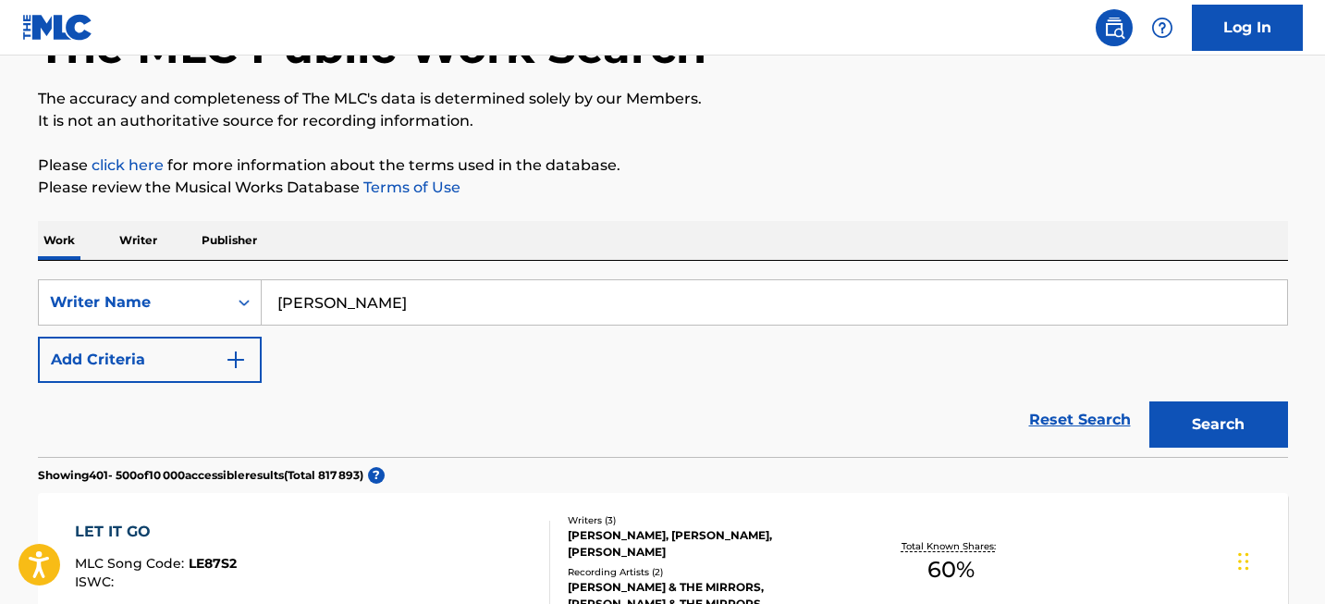
type input "[PERSON_NAME]"
click at [1149, 401] on button "Search" at bounding box center [1218, 424] width 139 height 46
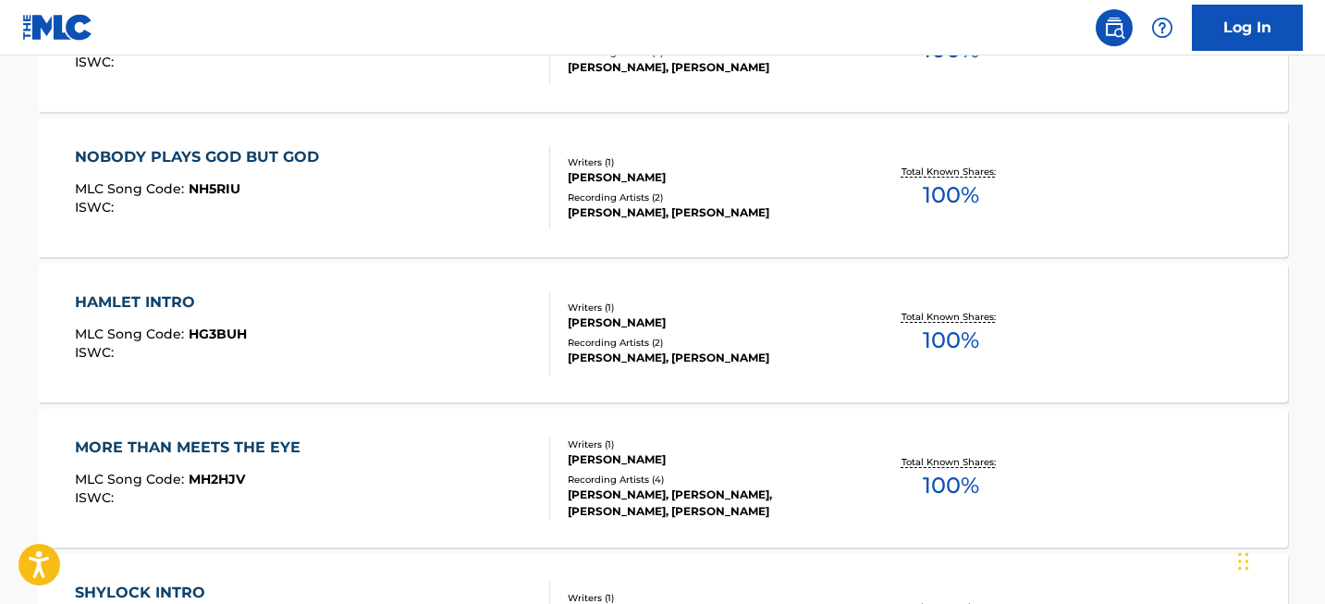
scroll to position [8489, 0]
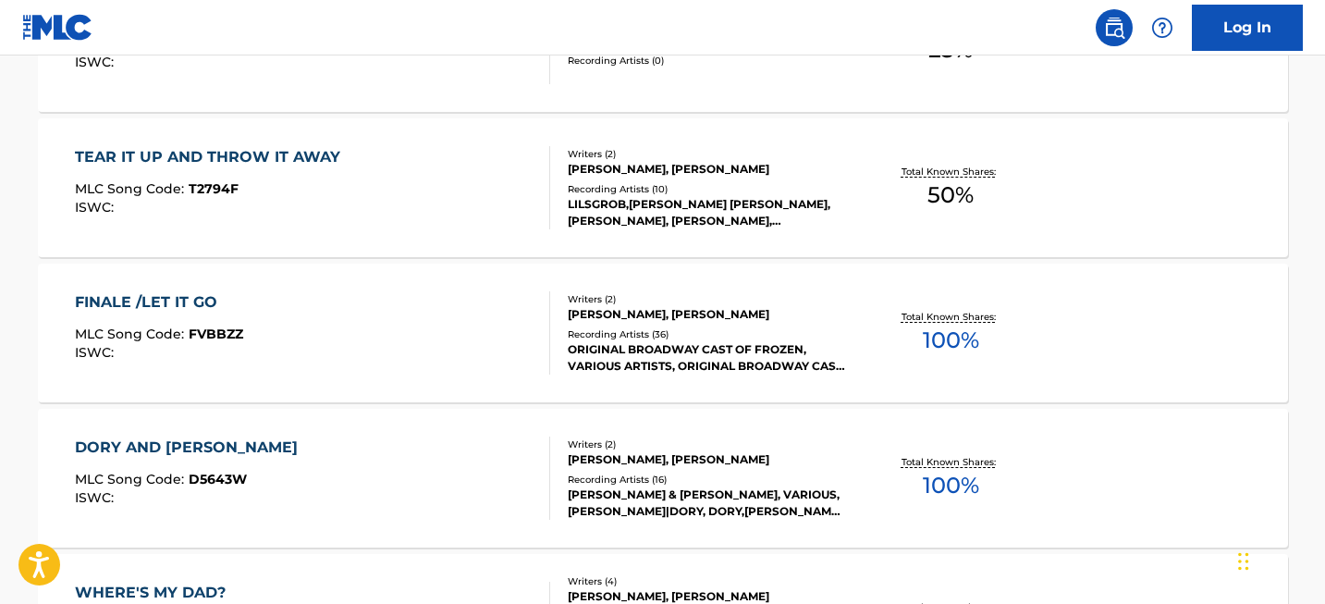
click at [186, 300] on div "FINALE /LET IT GO" at bounding box center [159, 302] width 168 height 22
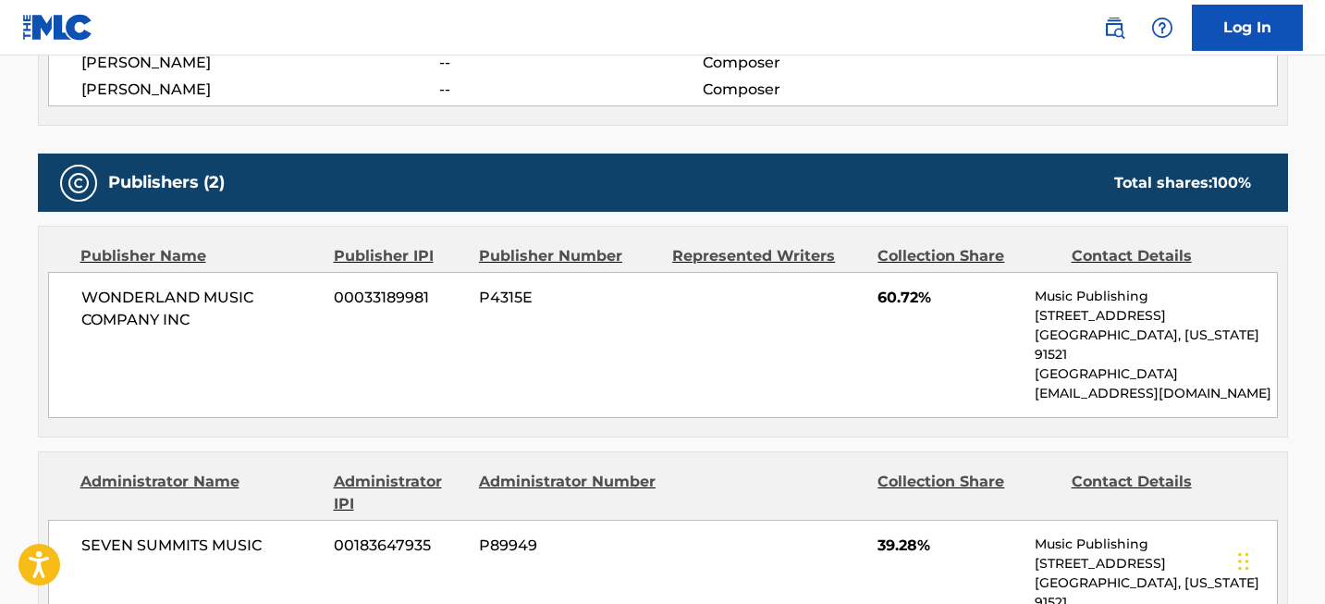
scroll to position [613, 0]
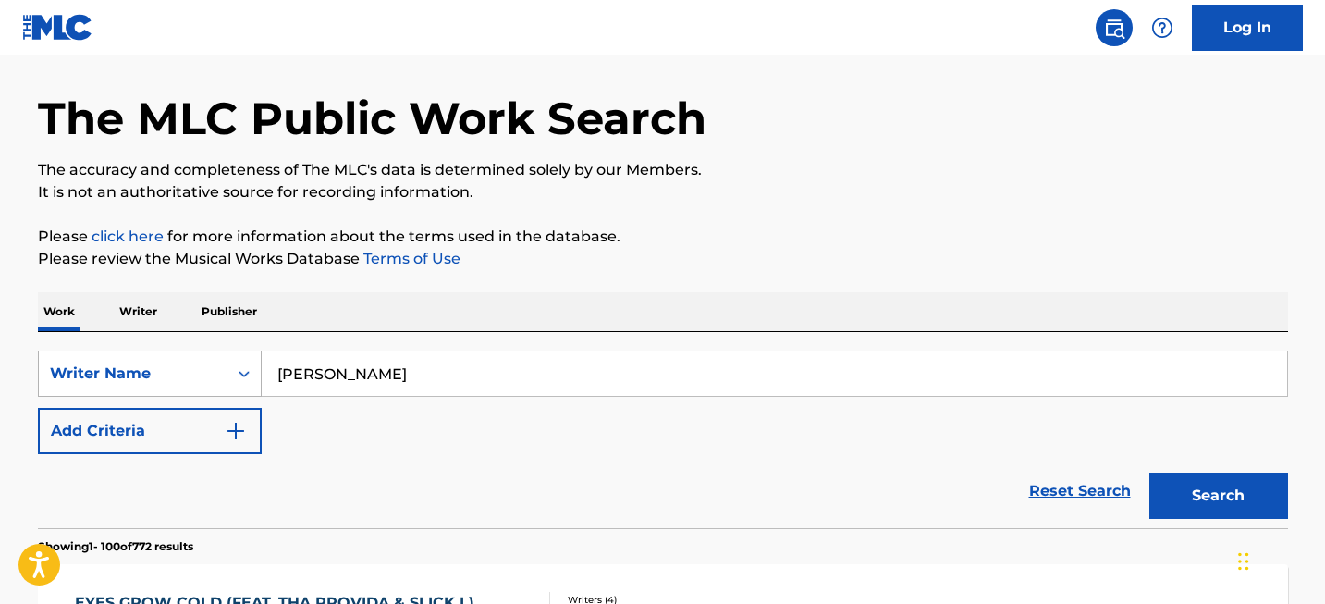
click at [130, 397] on div "Writer Name" at bounding box center [150, 373] width 224 height 46
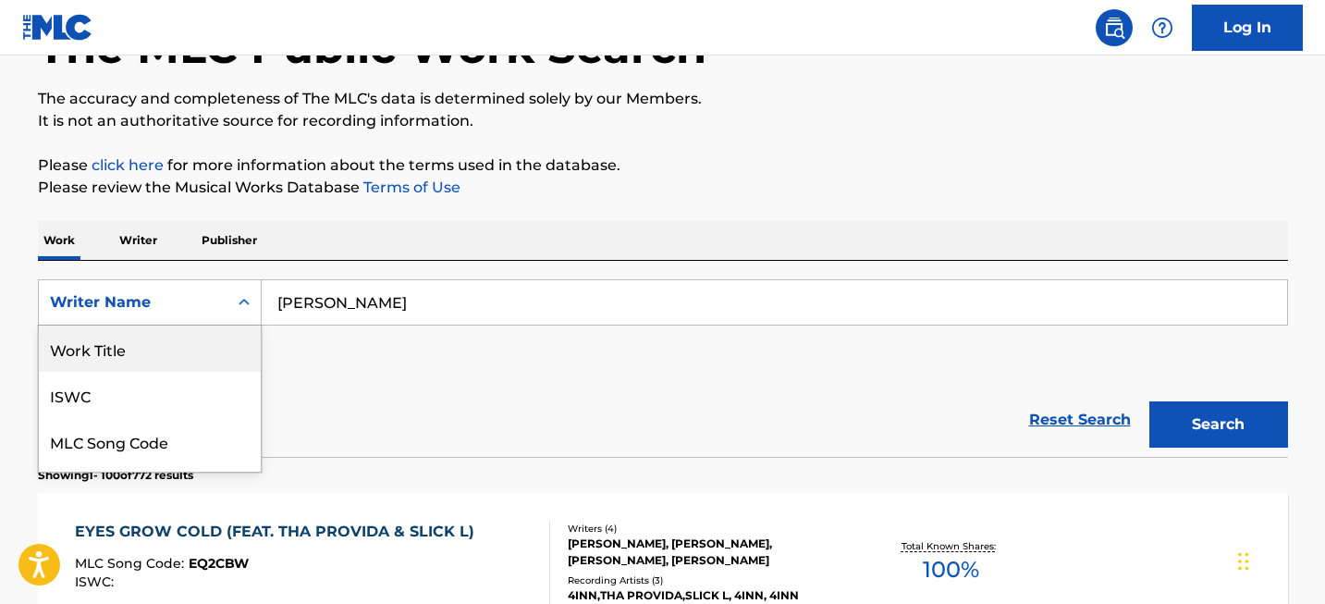
click at [132, 353] on div "Work Title" at bounding box center [150, 348] width 222 height 46
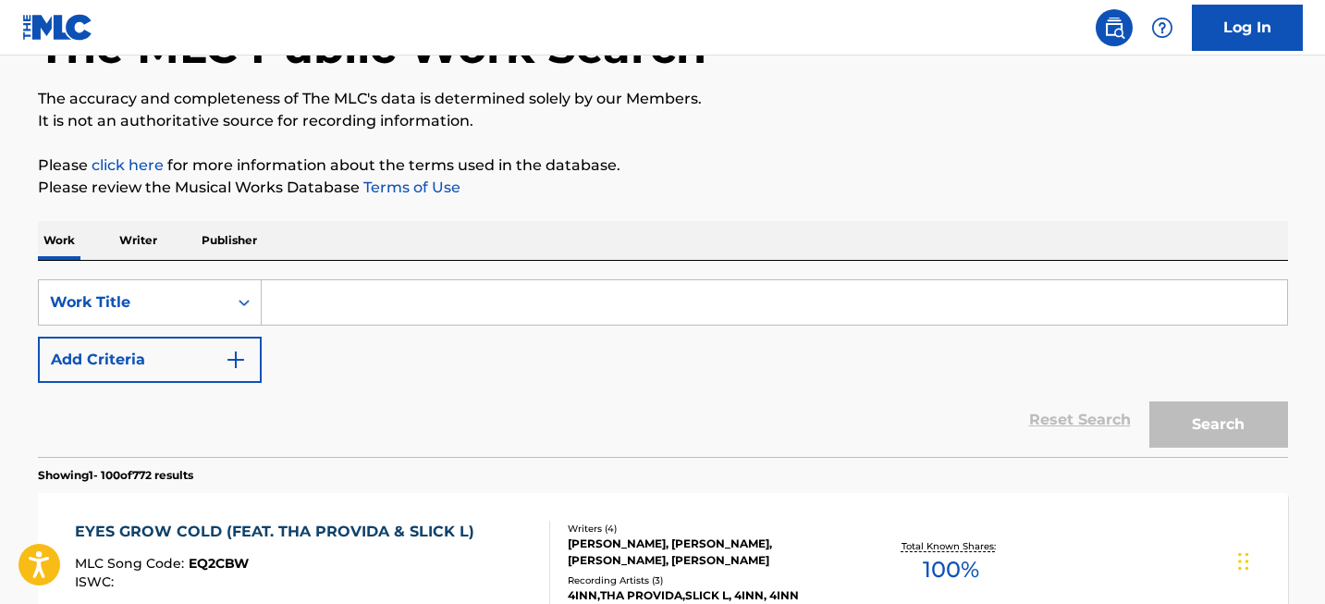
click at [354, 307] on input "Search Form" at bounding box center [774, 302] width 1025 height 44
click at [61, 312] on div "Work Title" at bounding box center [133, 302] width 166 height 22
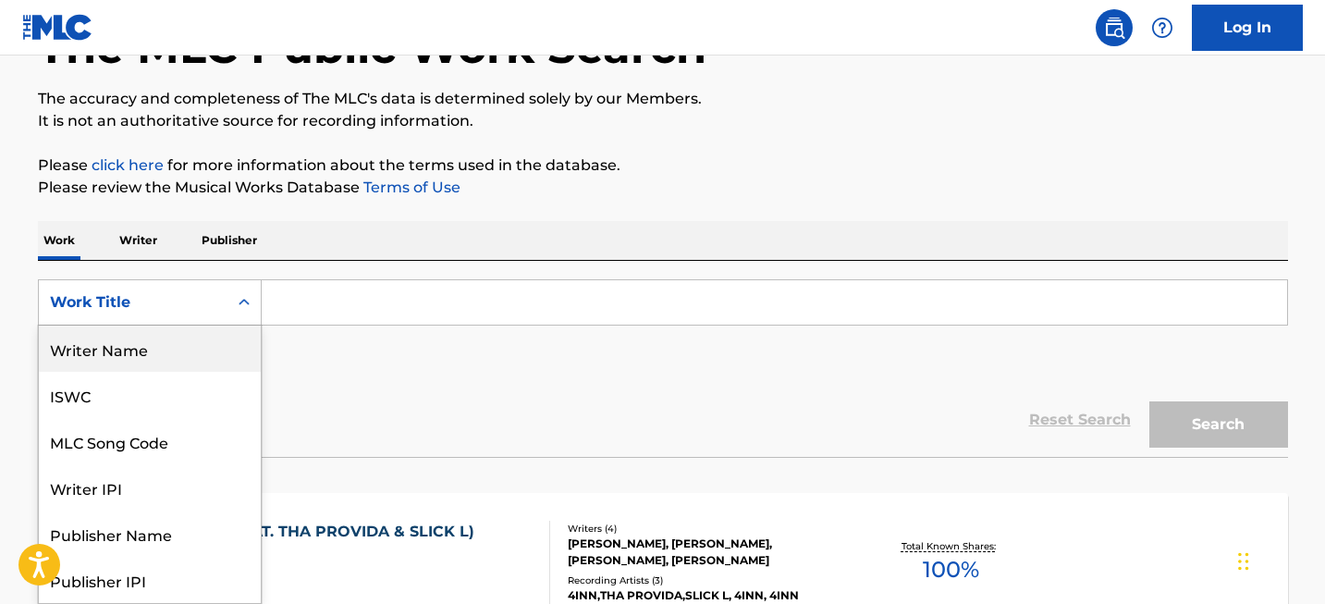
click at [138, 363] on div "Writer Name" at bounding box center [150, 348] width 222 height 46
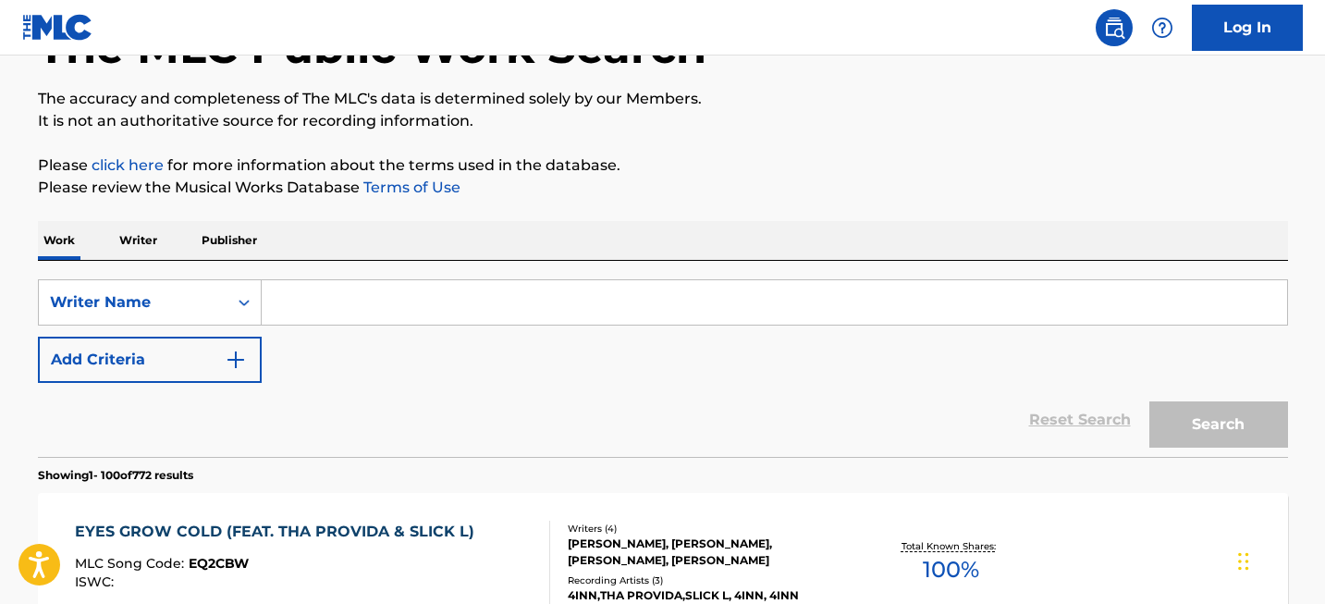
click at [324, 306] on input "Search Form" at bounding box center [774, 302] width 1025 height 44
paste input "Solas"
type input "Solas"
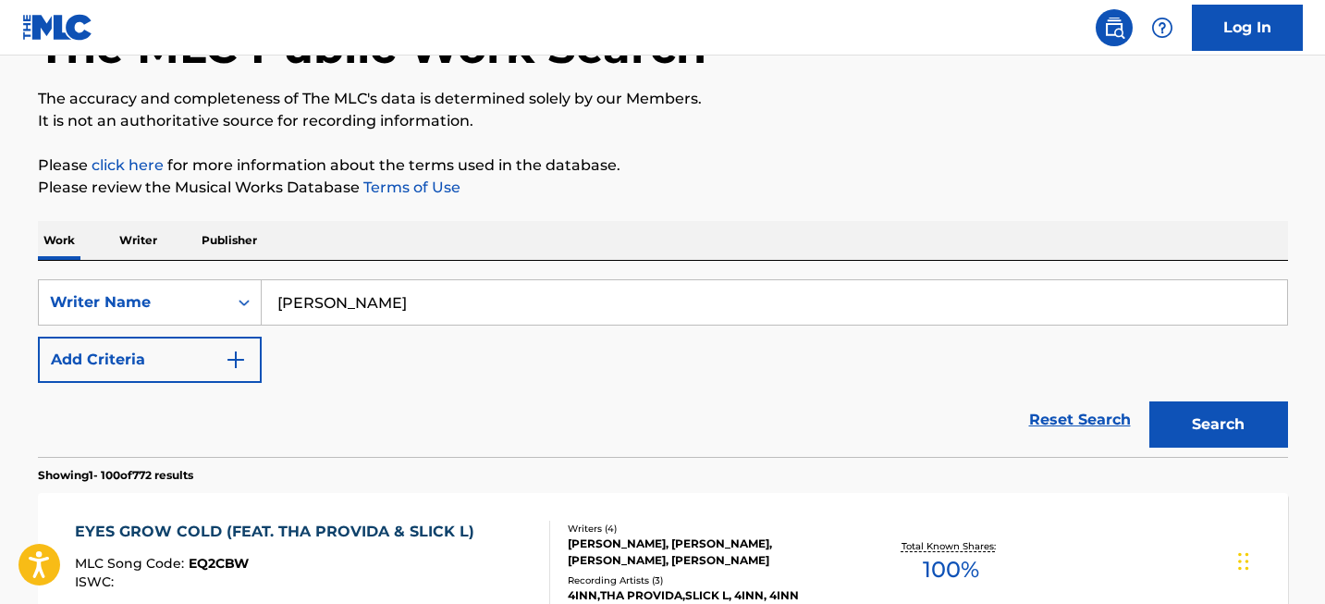
type input "[PERSON_NAME]"
click at [1178, 408] on button "Search" at bounding box center [1218, 424] width 139 height 46
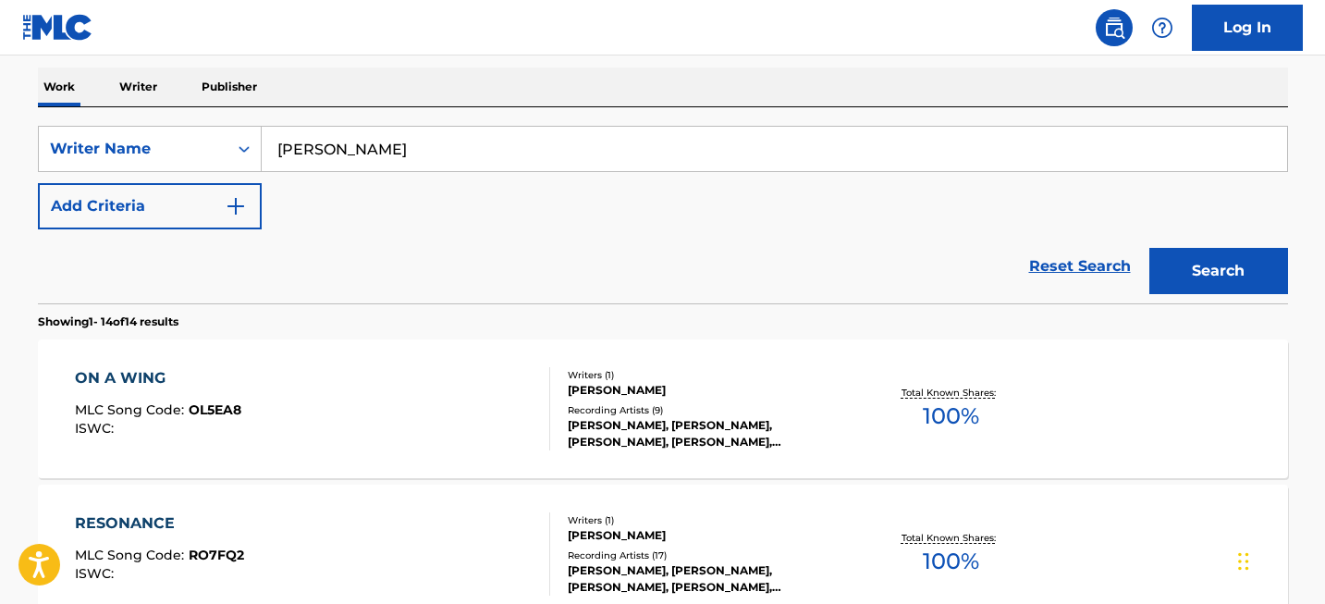
scroll to position [1377, 0]
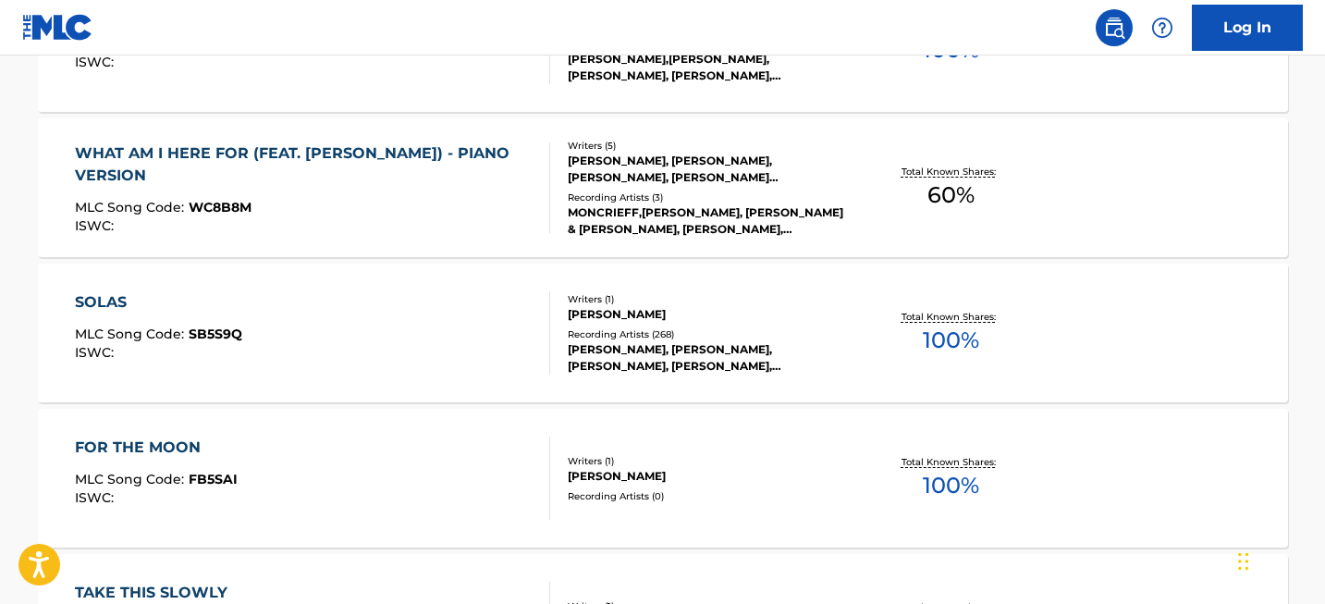
click at [123, 309] on div "SOLAS" at bounding box center [158, 302] width 167 height 22
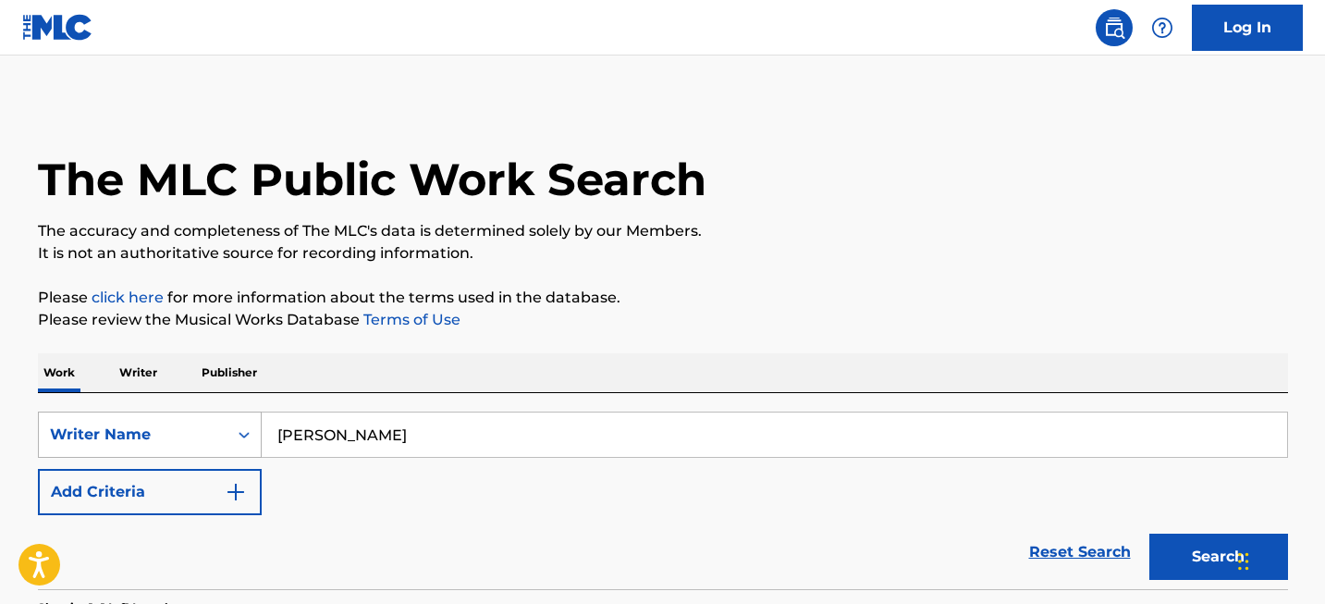
click at [171, 419] on div "Writer Name" at bounding box center [150, 434] width 224 height 46
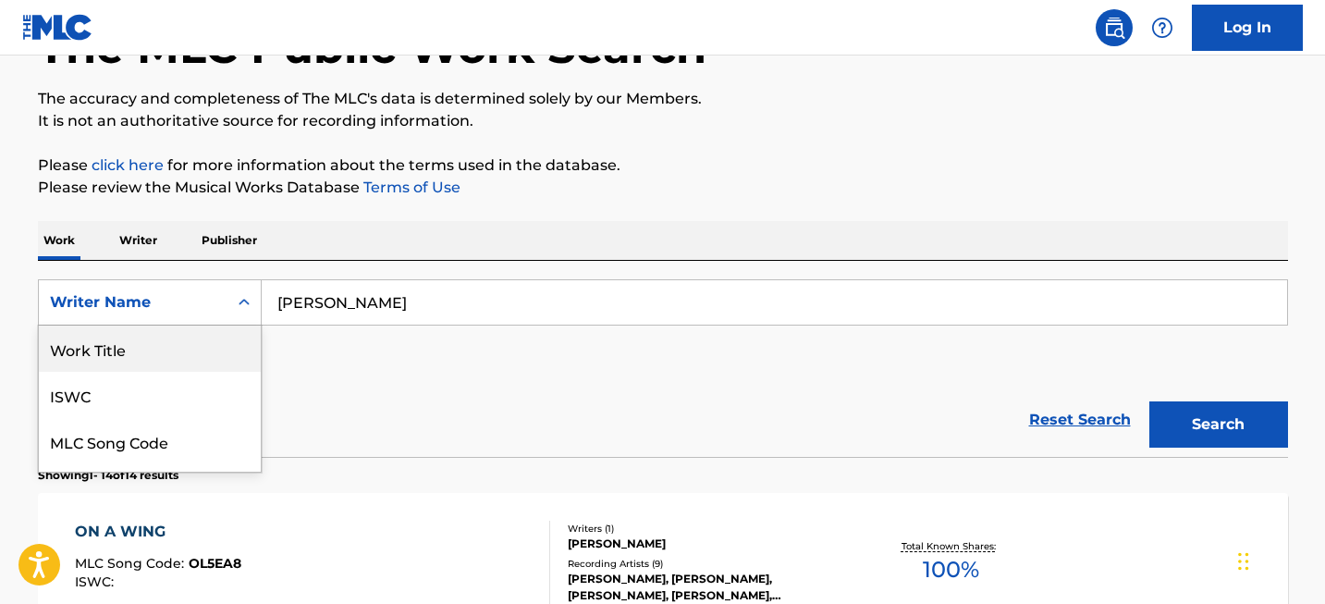
click at [165, 346] on div "Work Title" at bounding box center [150, 348] width 222 height 46
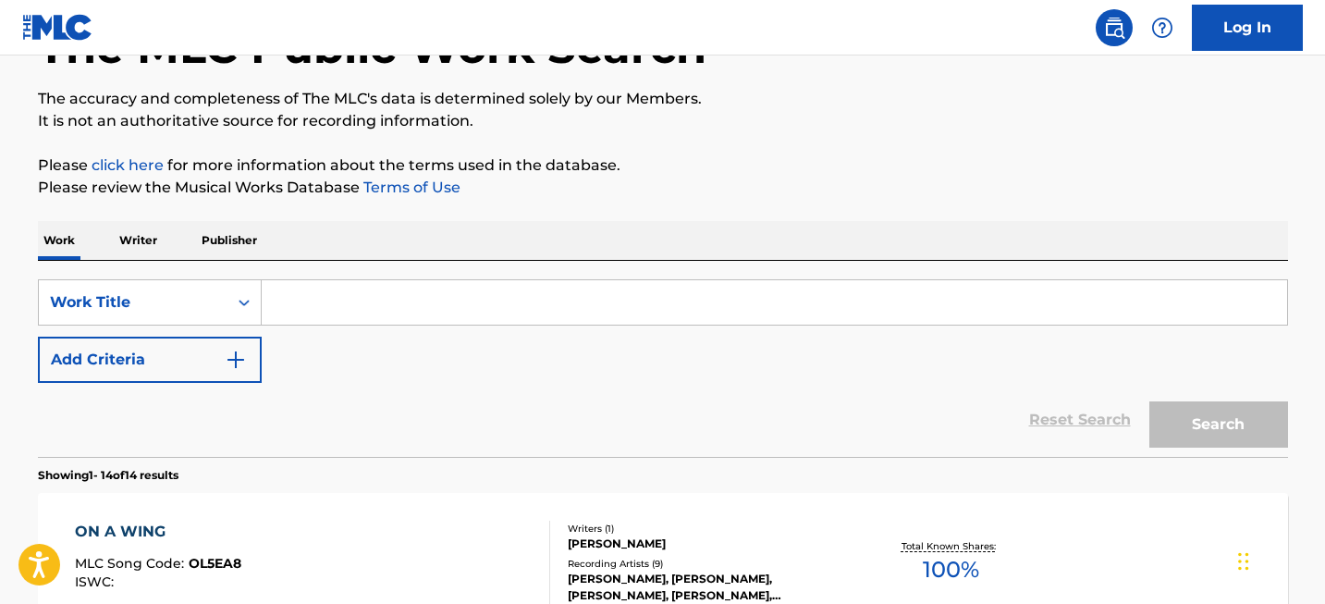
click at [303, 298] on input "Search Form" at bounding box center [774, 302] width 1025 height 44
click at [77, 297] on div "Work Title" at bounding box center [133, 302] width 166 height 22
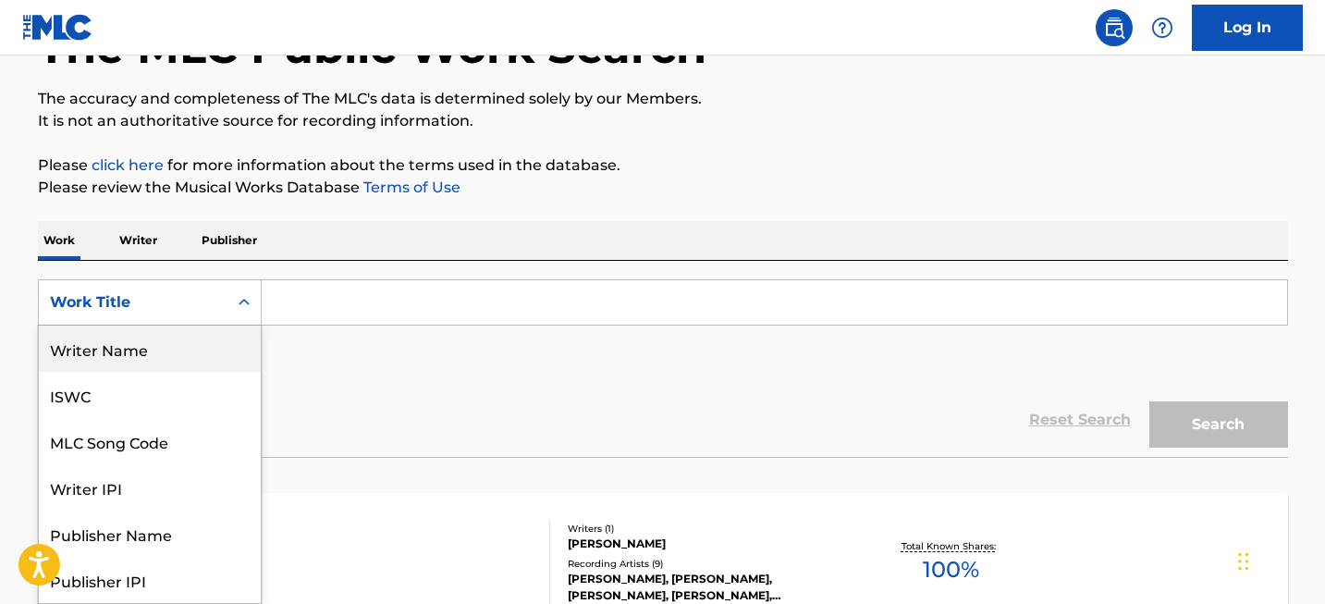
click at [135, 364] on div "Writer Name" at bounding box center [150, 348] width 222 height 46
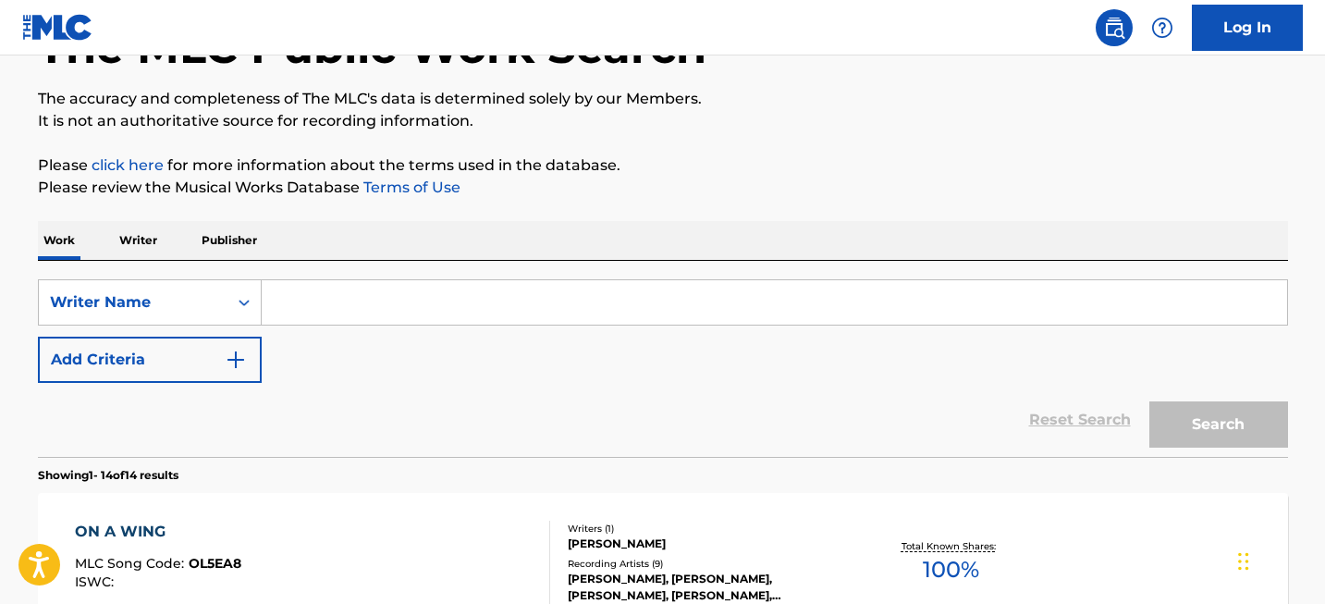
click at [350, 309] on input "Search Form" at bounding box center [774, 302] width 1025 height 44
paste input "[PERSON_NAME]"
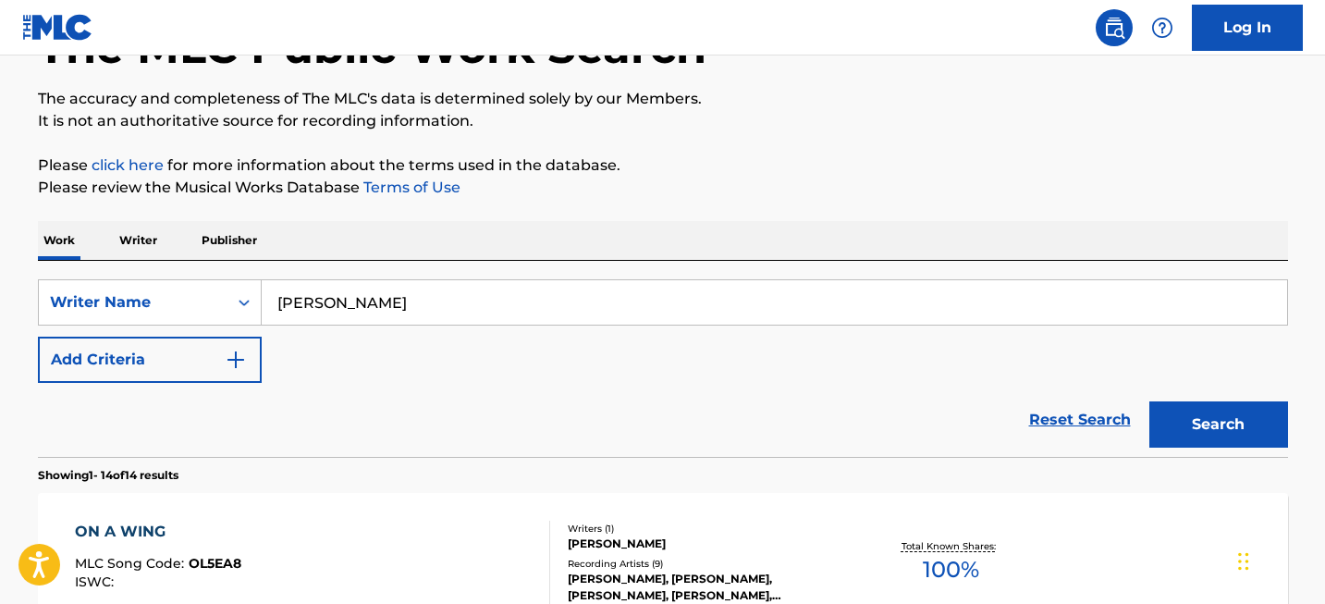
type input "[PERSON_NAME]"
click at [1204, 402] on button "Search" at bounding box center [1218, 424] width 139 height 46
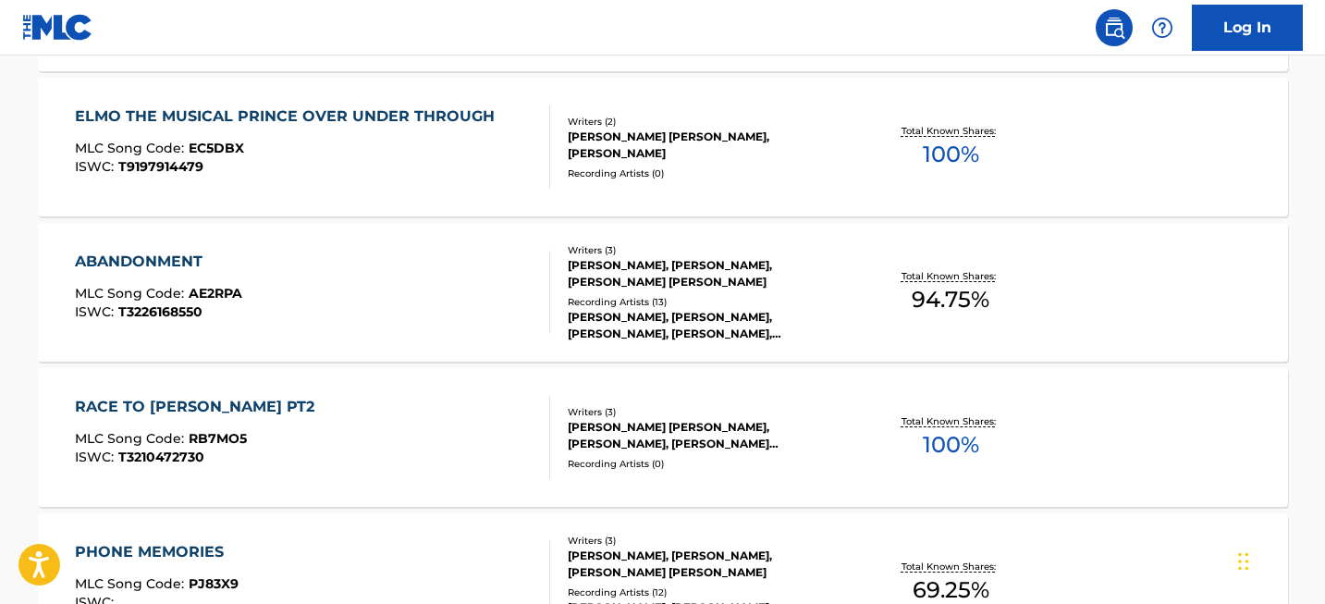
scroll to position [14722, 0]
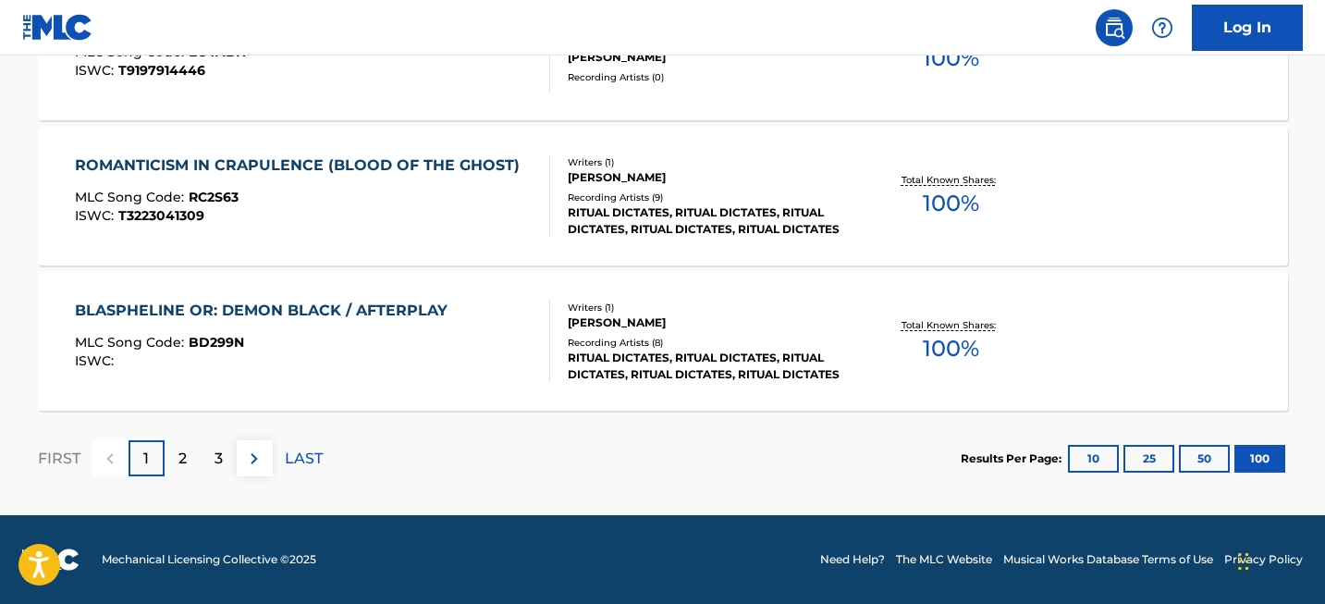
click at [187, 459] on div "2" at bounding box center [183, 458] width 36 height 36
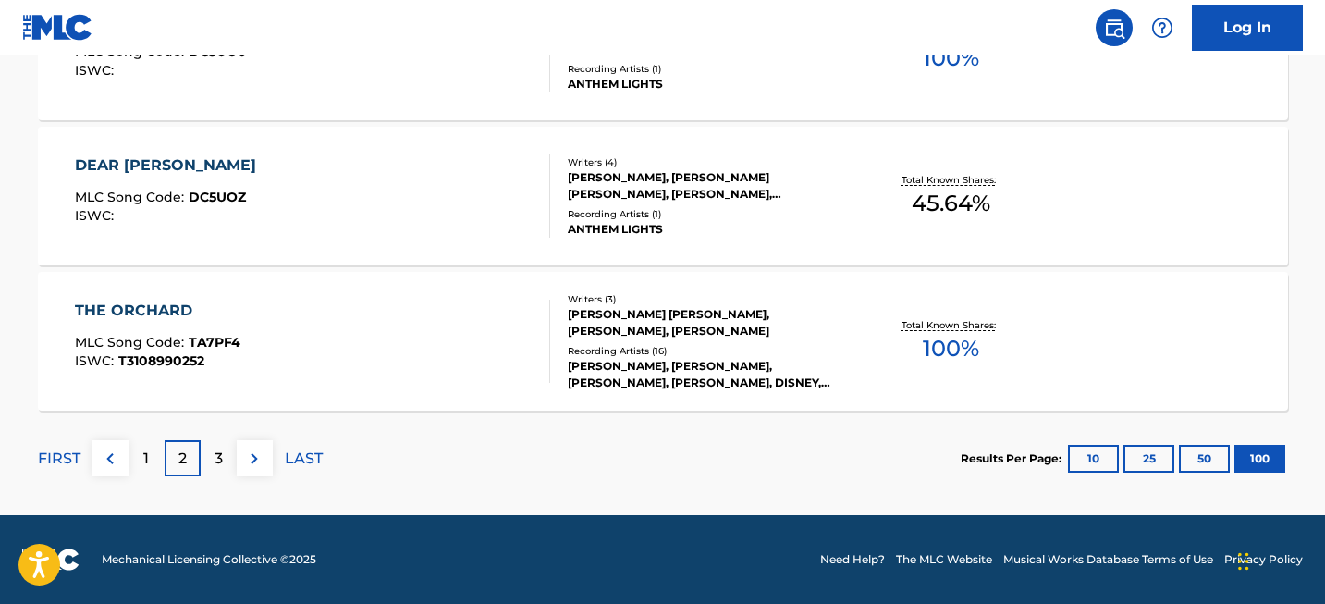
click at [214, 447] on p "3" at bounding box center [218, 458] width 8 height 22
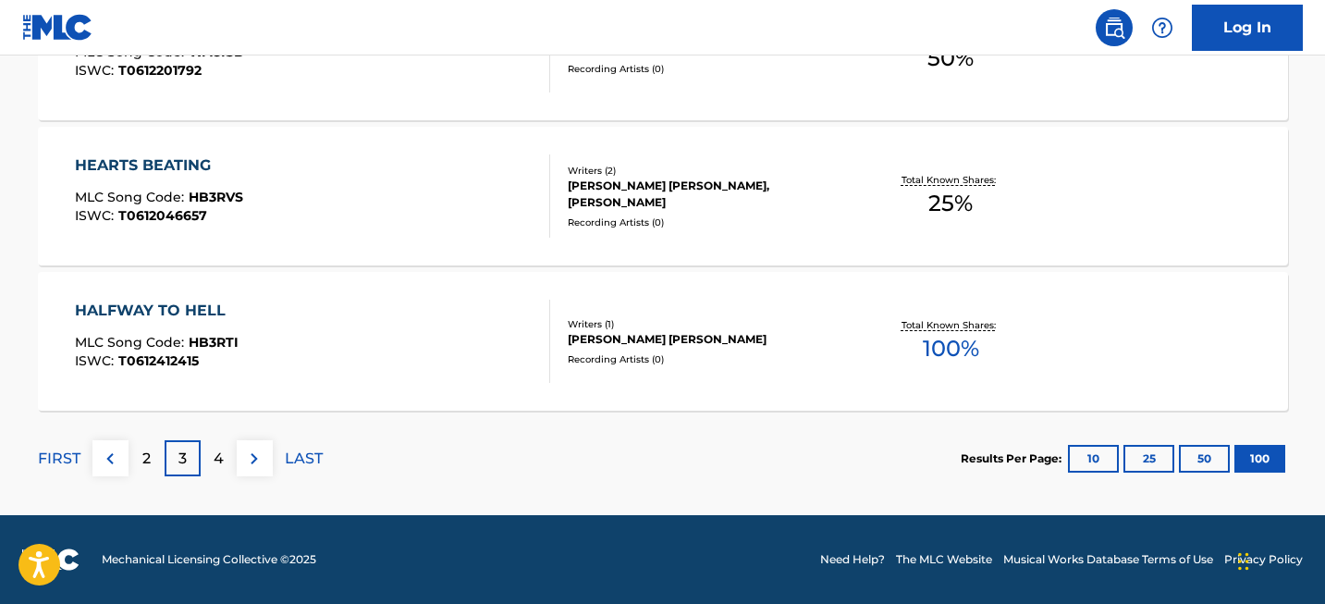
click at [218, 459] on p "4" at bounding box center [219, 458] width 10 height 22
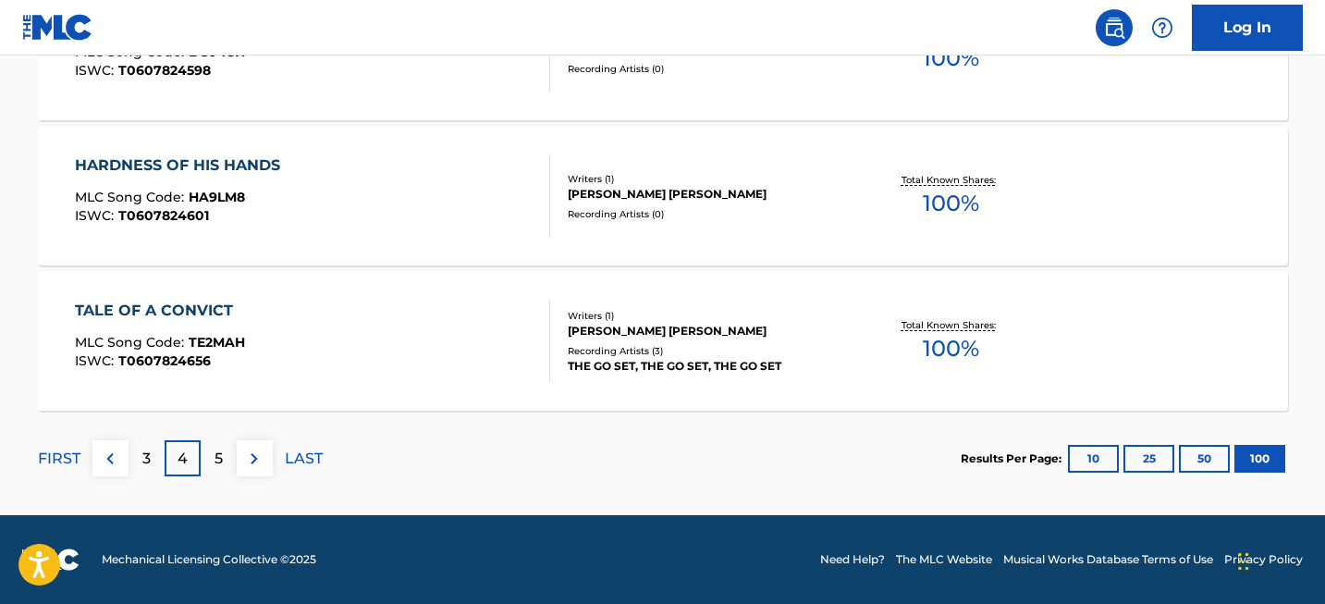
click at [212, 456] on div "5" at bounding box center [219, 458] width 36 height 36
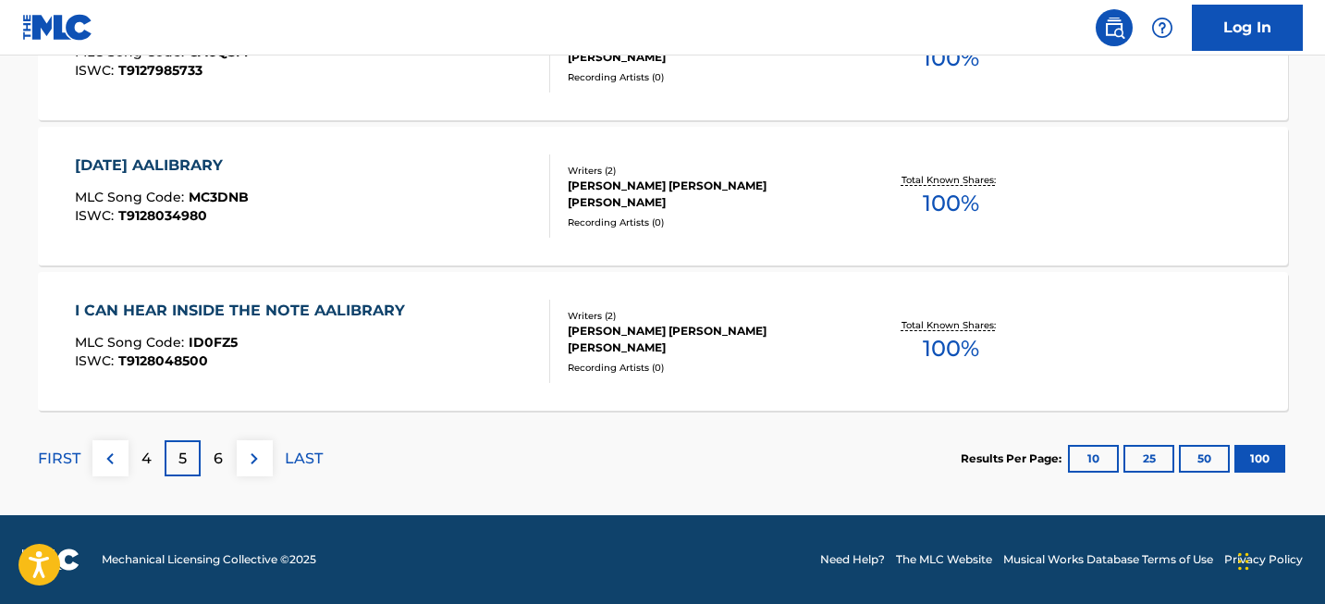
click at [215, 454] on p "6" at bounding box center [218, 458] width 9 height 22
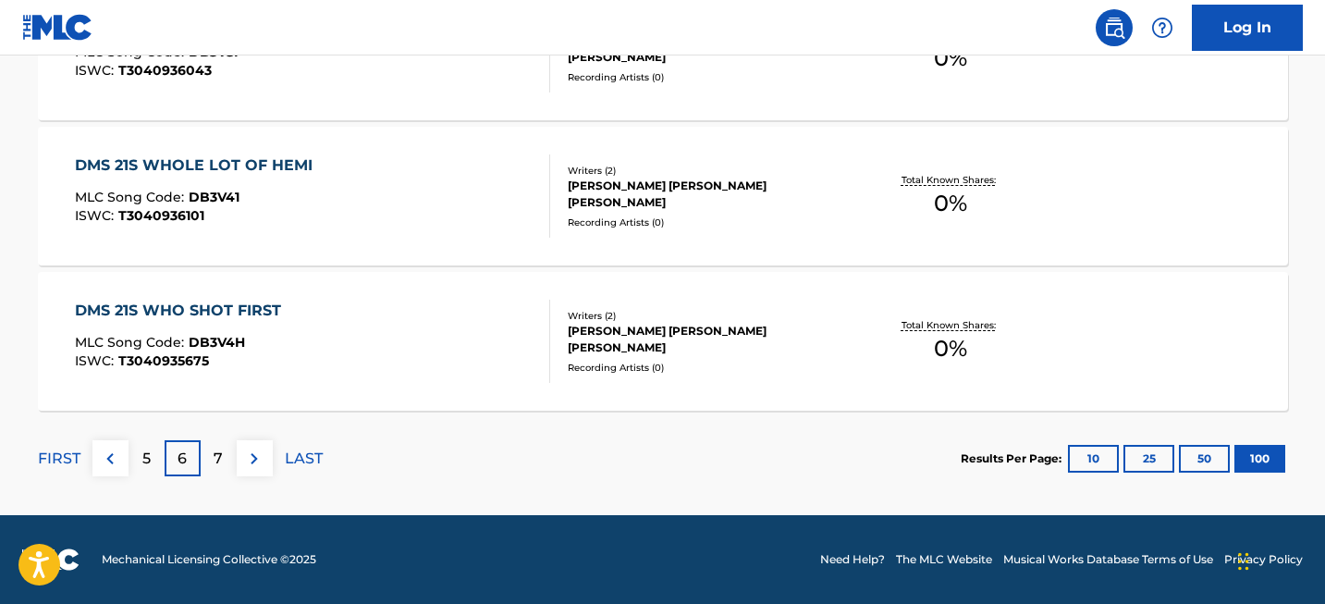
click at [217, 456] on p "7" at bounding box center [218, 458] width 9 height 22
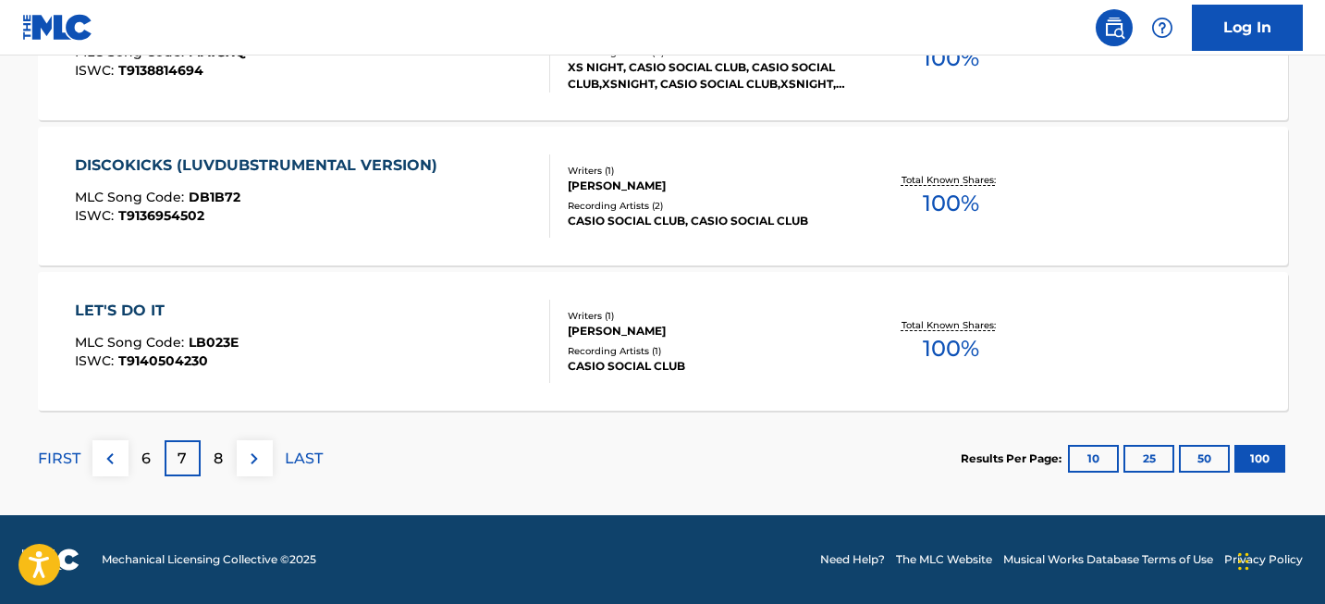
click at [208, 451] on div "8" at bounding box center [219, 458] width 36 height 36
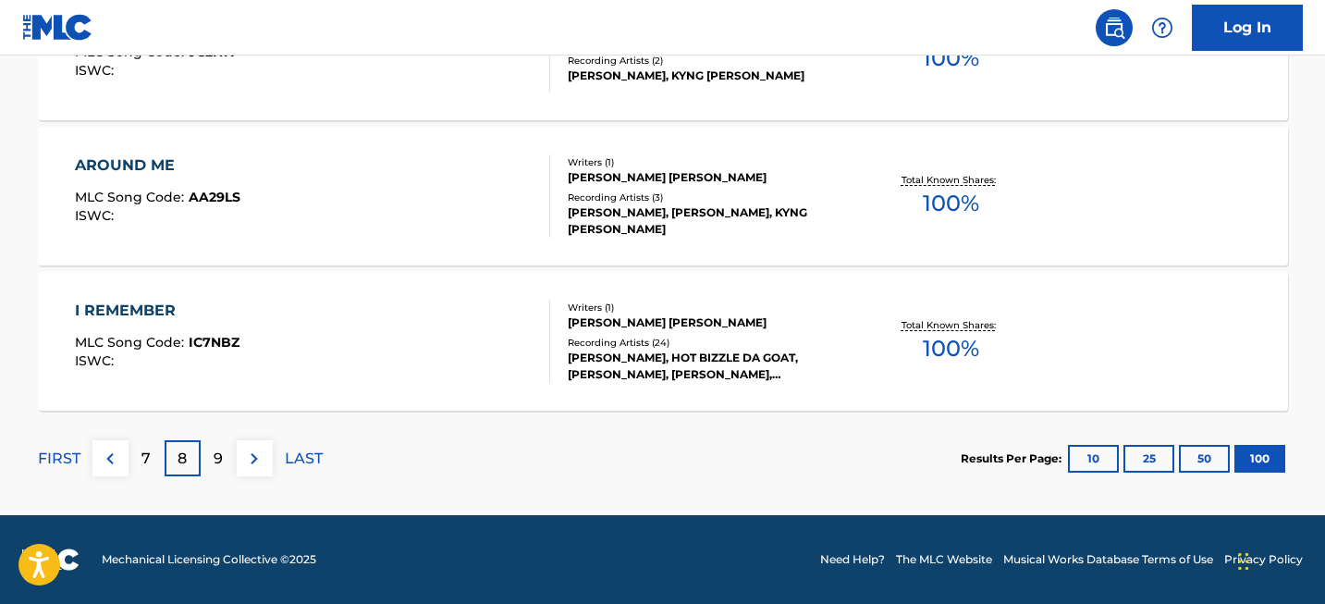
click at [224, 463] on div "9" at bounding box center [219, 458] width 36 height 36
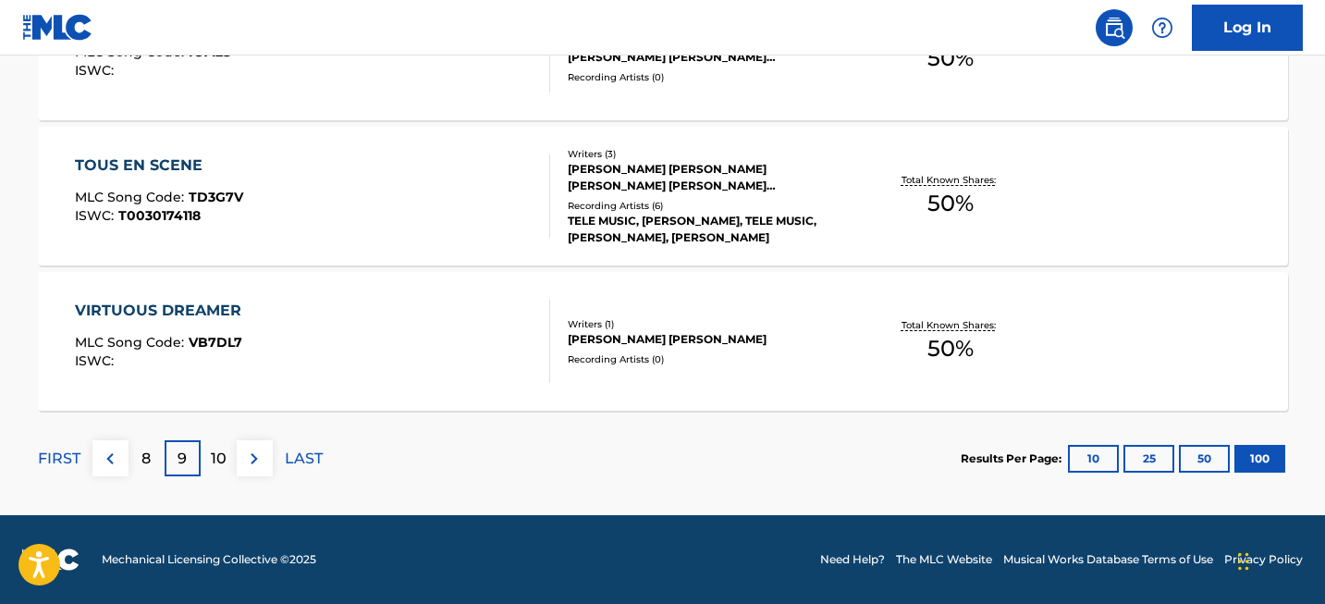
click at [219, 467] on p "10" at bounding box center [219, 458] width 16 height 22
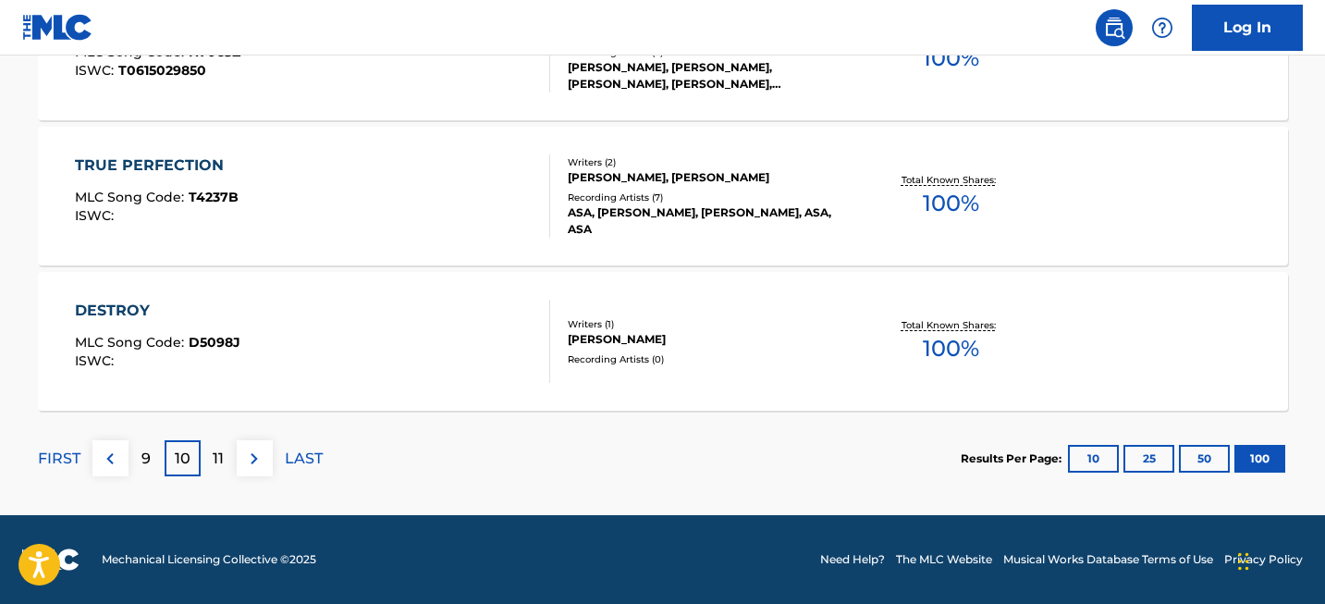
click at [229, 452] on div "11" at bounding box center [219, 458] width 36 height 36
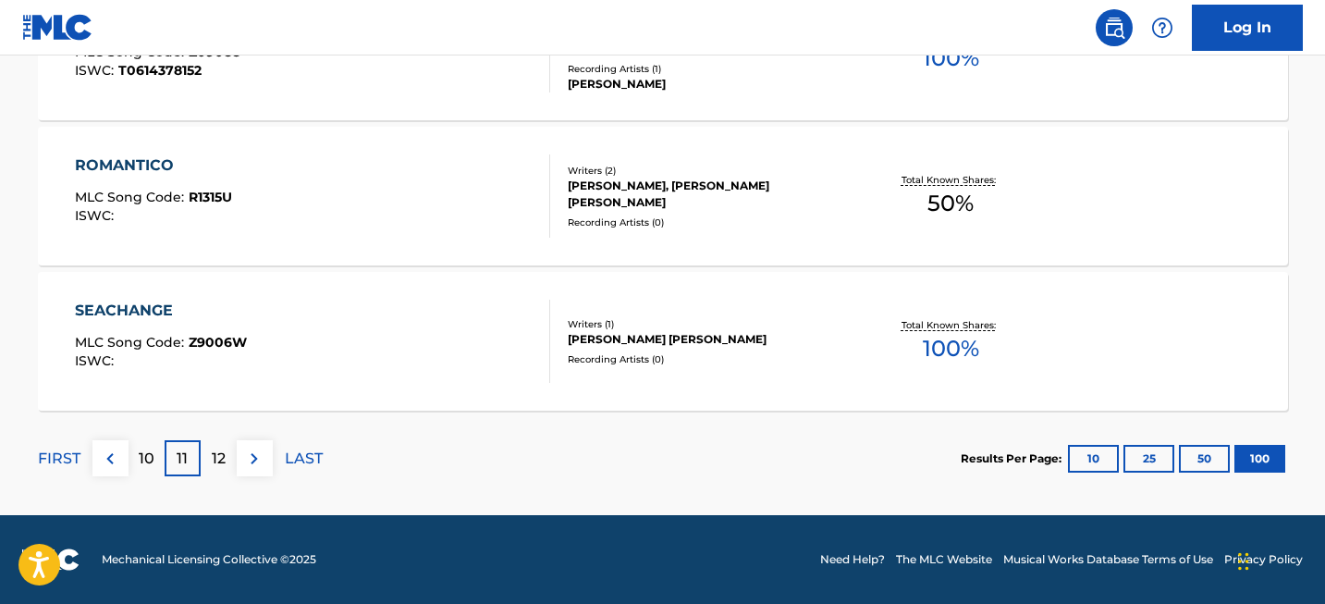
click at [221, 459] on p "12" at bounding box center [219, 458] width 14 height 22
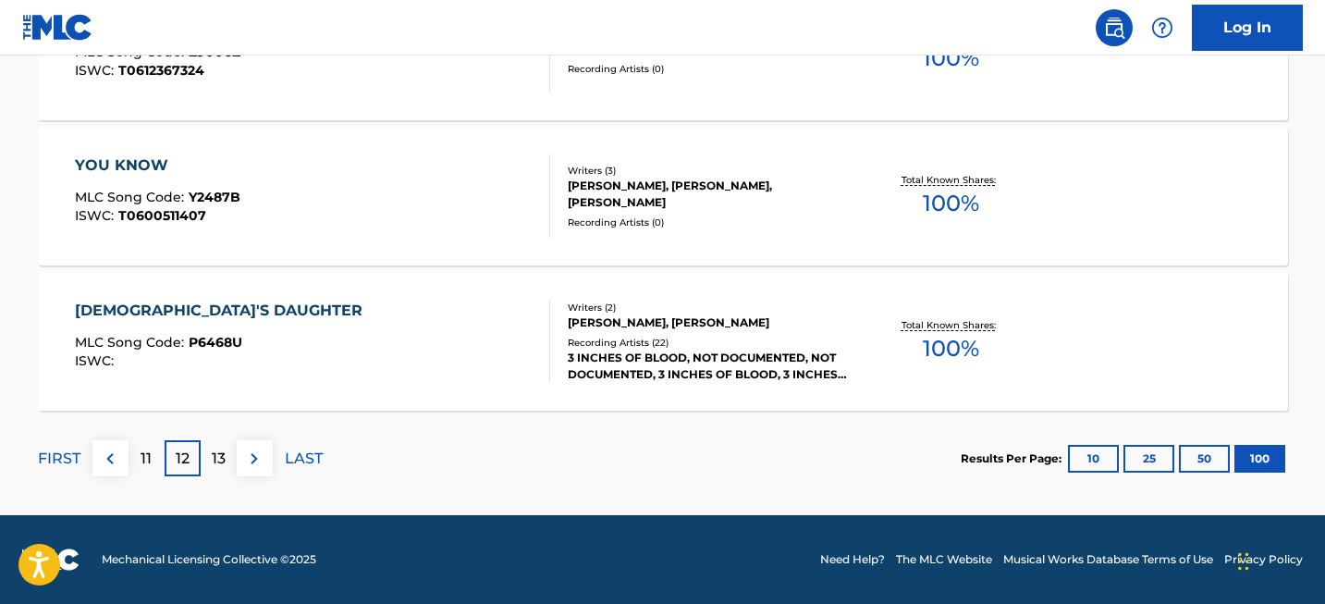
scroll to position [12118, 0]
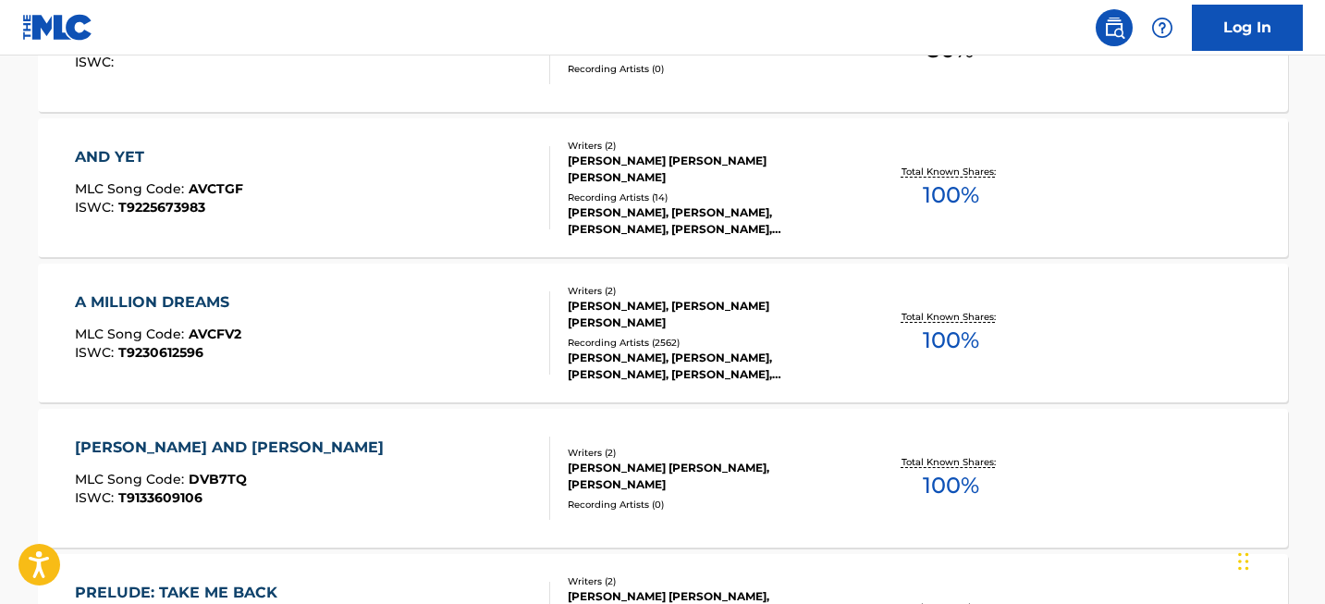
click at [234, 302] on div "A MILLION DREAMS" at bounding box center [158, 302] width 166 height 22
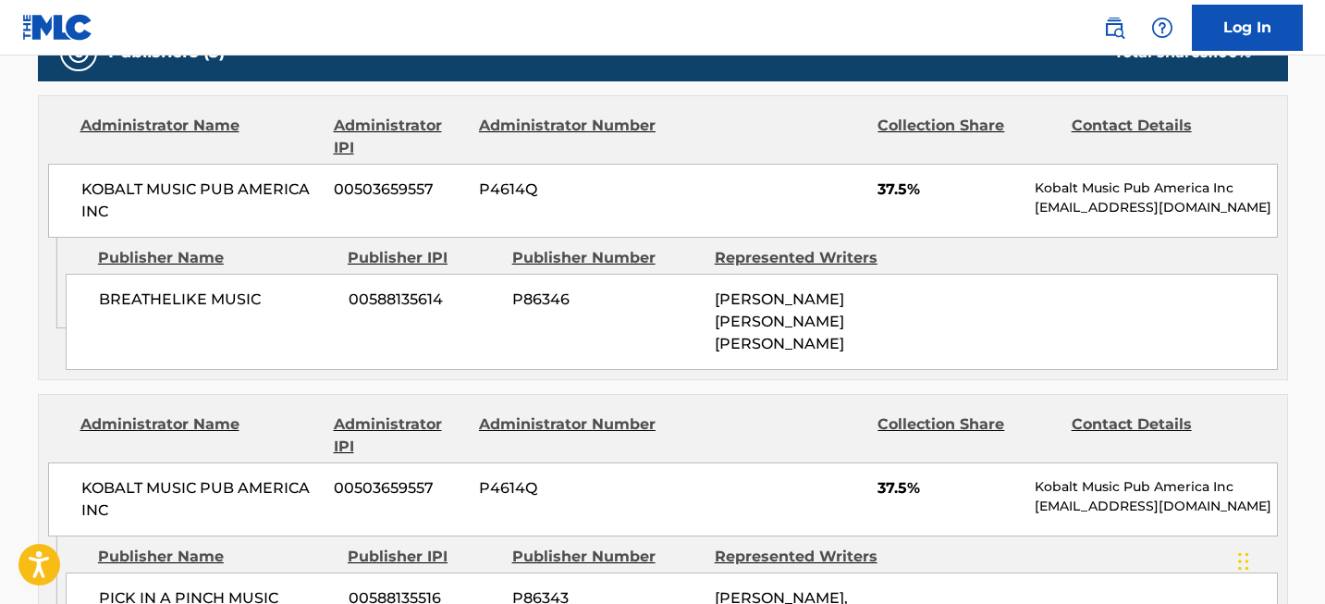
scroll to position [929, 0]
